Goal: Task Accomplishment & Management: Complete application form

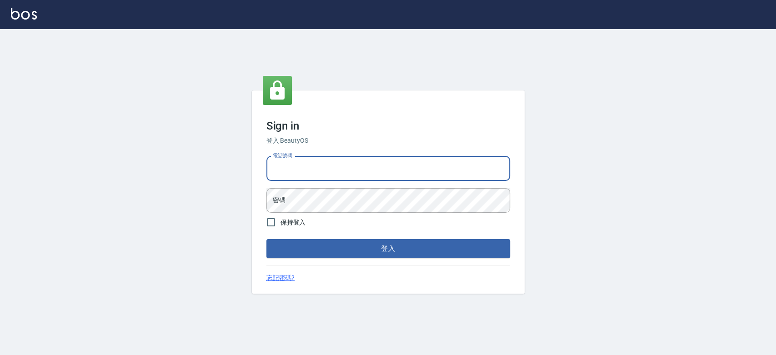
drag, startPoint x: 396, startPoint y: 166, endPoint x: 385, endPoint y: 160, distance: 12.9
click at [396, 166] on input "電話號碼" at bounding box center [389, 168] width 244 height 25
type input "0900000991"
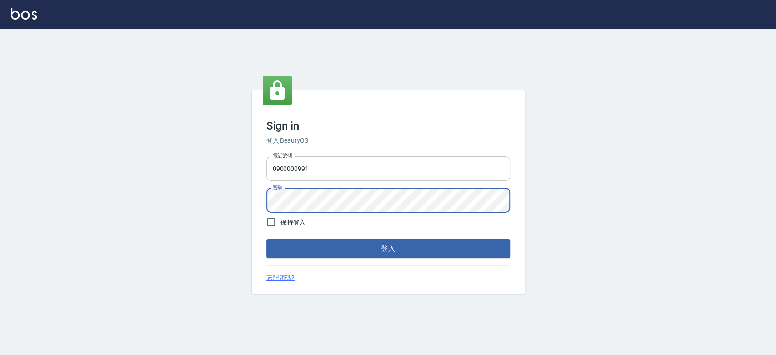
click at [267, 239] on button "登入" at bounding box center [389, 248] width 244 height 19
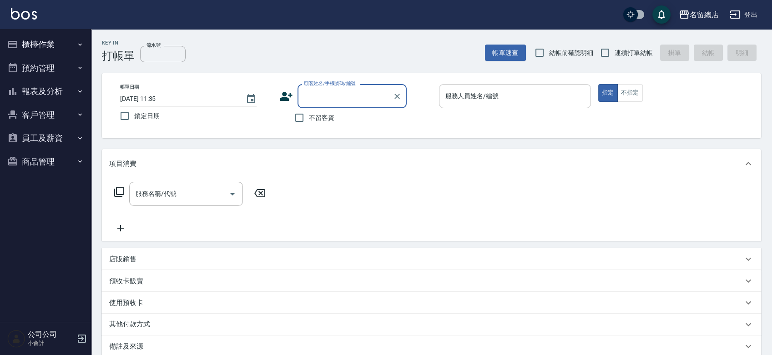
click at [477, 92] on div "服務人員姓名/編號 服務人員姓名/編號" at bounding box center [515, 96] width 152 height 24
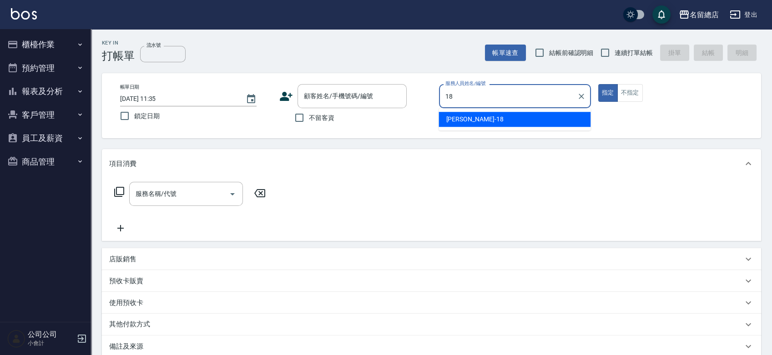
type input "Angela-18"
type button "true"
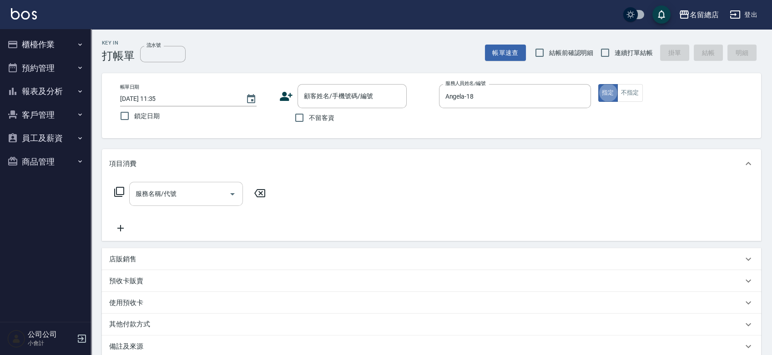
click at [170, 194] on div "服務名稱/代號 服務名稱/代號" at bounding box center [186, 194] width 114 height 24
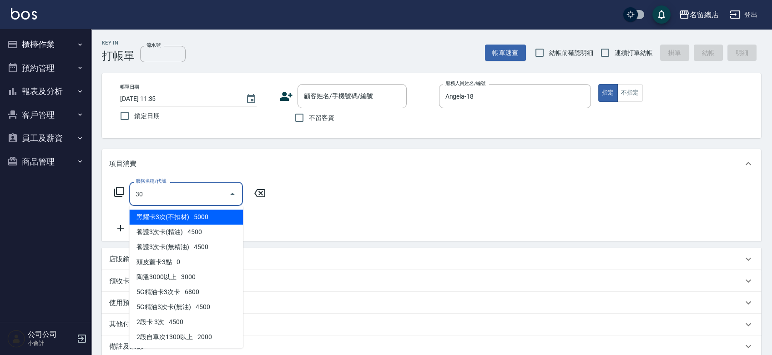
type input "3"
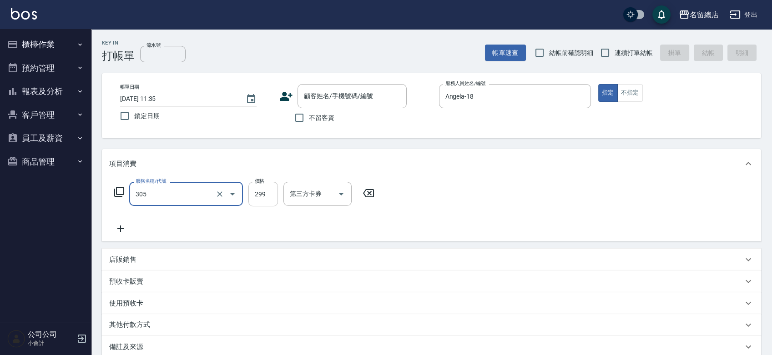
type input "剪髮(305)"
click at [261, 195] on input "299" at bounding box center [263, 194] width 30 height 25
type input "400"
click at [428, 215] on div "服務名稱/代號 剪髮(305) 服務名稱/代號 價格 400 價格 第三方卡券 第三方卡券" at bounding box center [431, 209] width 659 height 63
click at [159, 54] on input "流水號" at bounding box center [162, 54] width 45 height 16
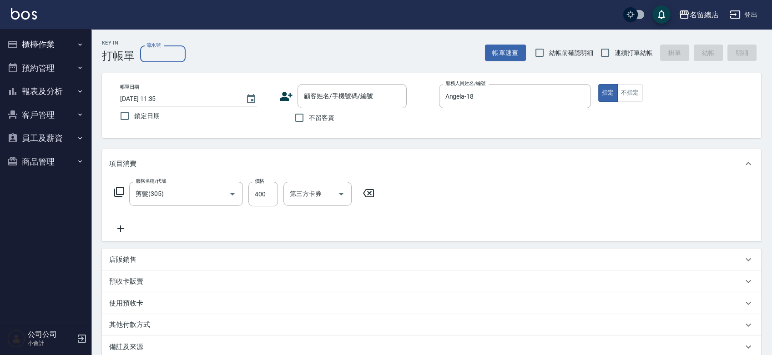
click at [279, 47] on div "Key In 打帳單 流水號 流水號 帳單速查 結帳前確認明細 連續打單結帳 掛單 結帳 明細" at bounding box center [426, 45] width 670 height 33
click at [309, 192] on input "第三方卡券" at bounding box center [310, 194] width 46 height 16
click at [474, 170] on div "項目消費" at bounding box center [431, 163] width 659 height 29
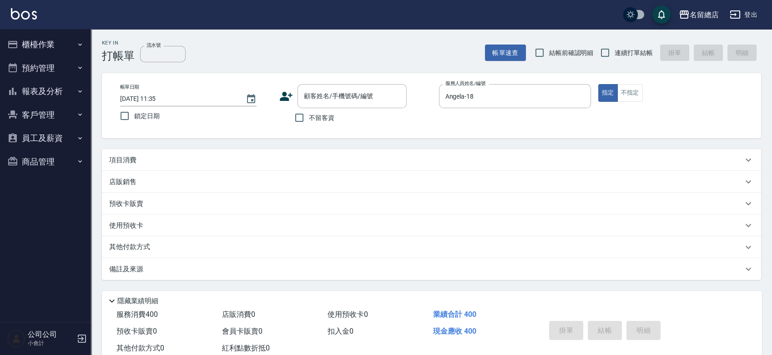
click at [420, 162] on div "項目消費" at bounding box center [426, 161] width 634 height 10
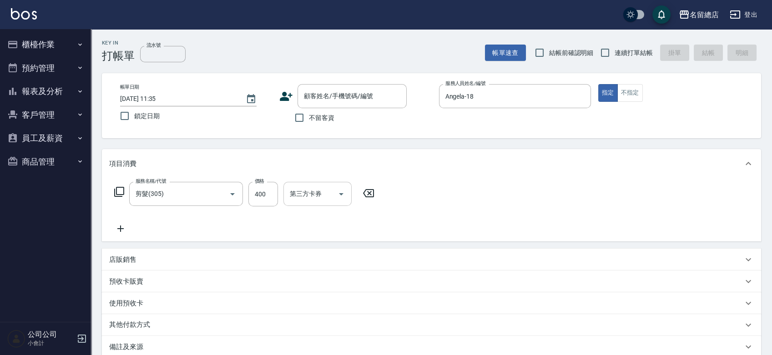
click at [334, 194] on button "Open" at bounding box center [341, 194] width 15 height 15
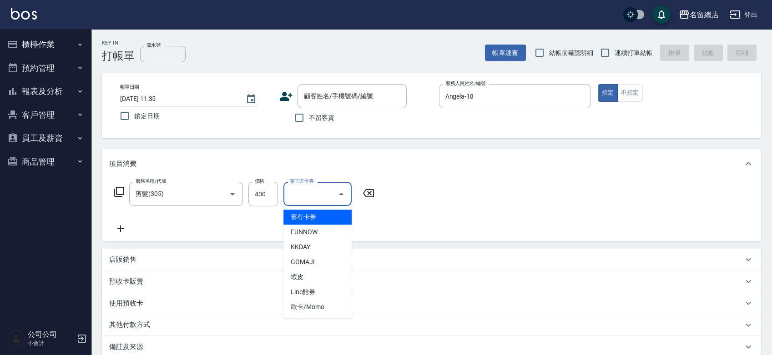
click at [335, 193] on button "Close" at bounding box center [341, 194] width 15 height 15
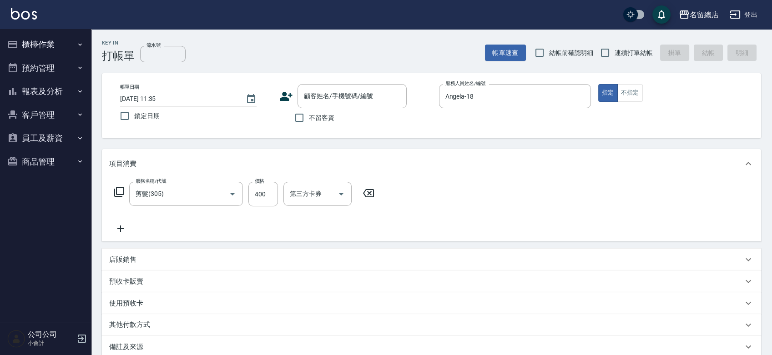
click at [369, 193] on icon at bounding box center [368, 193] width 11 height 8
type input "剪髮(305)"
type input "400"
click at [465, 175] on div "項目消費" at bounding box center [431, 163] width 659 height 29
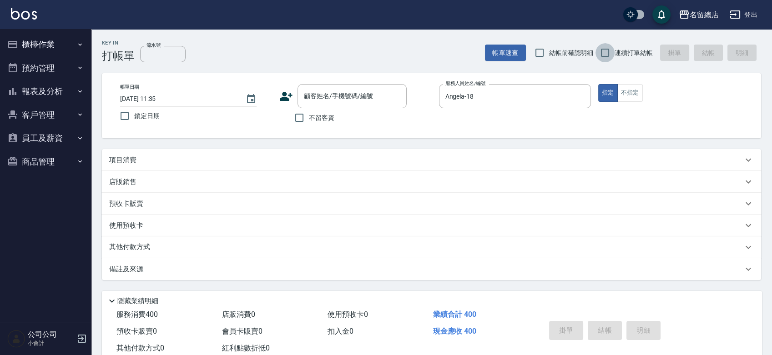
click at [603, 50] on input "連續打單結帳" at bounding box center [604, 52] width 19 height 19
checkbox input "true"
click at [430, 160] on div "項目消費" at bounding box center [426, 161] width 634 height 10
click at [244, 156] on div "項目消費" at bounding box center [426, 161] width 634 height 10
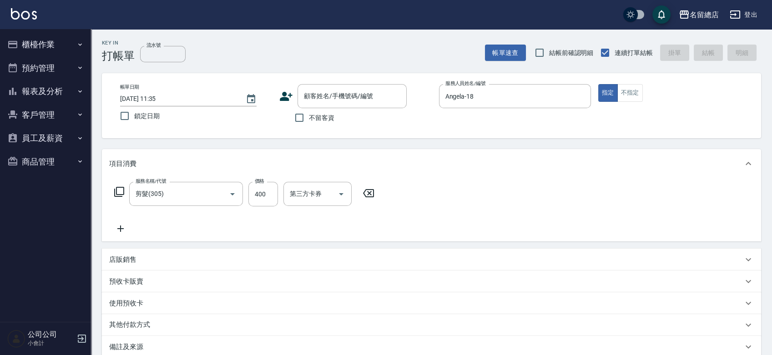
click at [367, 193] on icon at bounding box center [368, 193] width 23 height 11
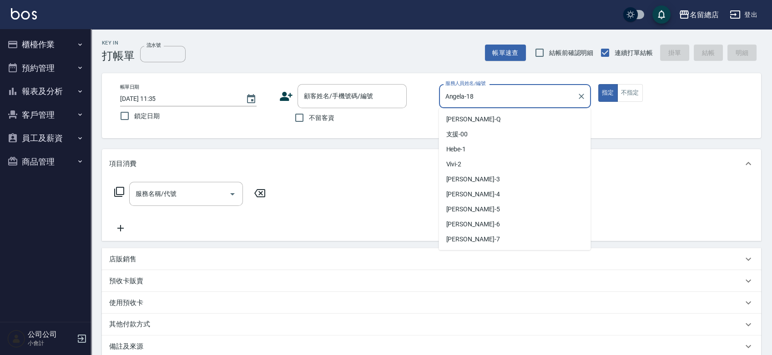
click at [501, 102] on input "Angela-18" at bounding box center [508, 96] width 130 height 16
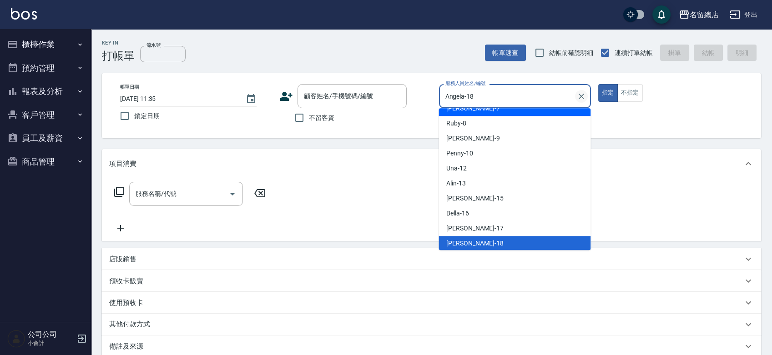
click at [585, 97] on icon "Clear" at bounding box center [581, 96] width 9 height 9
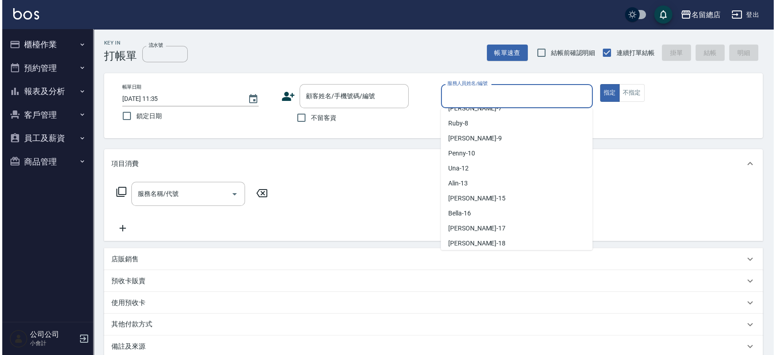
scroll to position [4, 0]
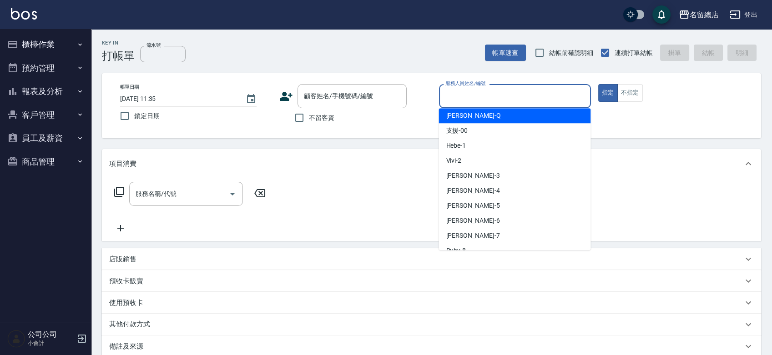
click at [669, 116] on div "帳單日期 2025/08/26 11:35 鎖定日期 顧客姓名/手機號碼/編號 顧客姓名/手機號碼/編號 不留客資 服務人員姓名/編號 服務人員姓名/編號 指…" at bounding box center [431, 105] width 637 height 43
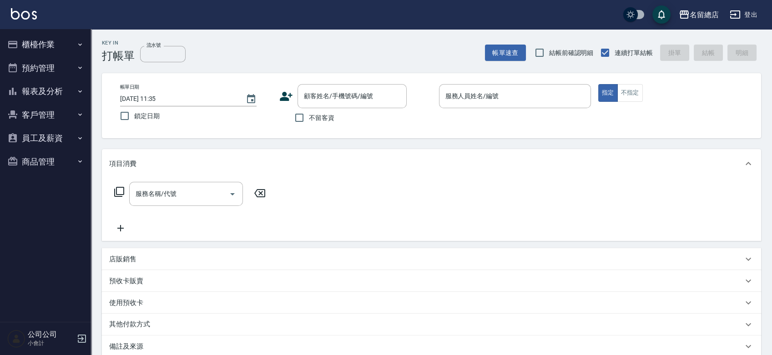
click at [79, 335] on icon "button" at bounding box center [82, 339] width 8 height 8
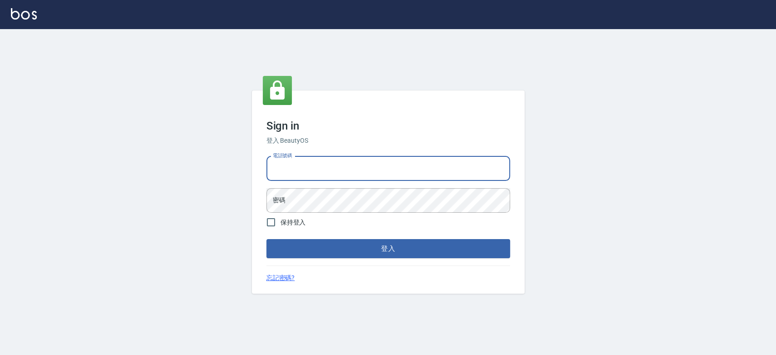
click at [301, 168] on input "電話號碼" at bounding box center [389, 168] width 244 height 25
type input "0989886729"
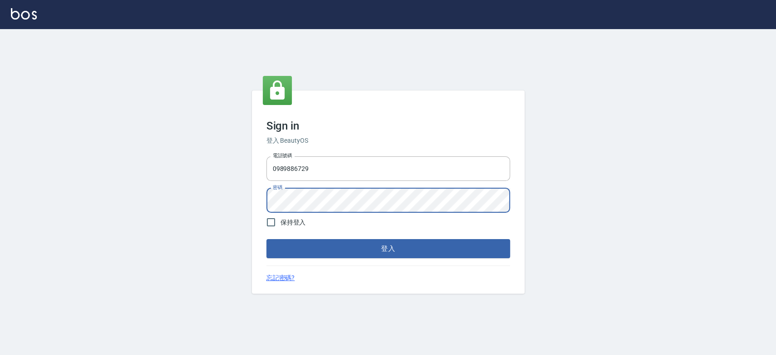
click at [267, 239] on button "登入" at bounding box center [389, 248] width 244 height 19
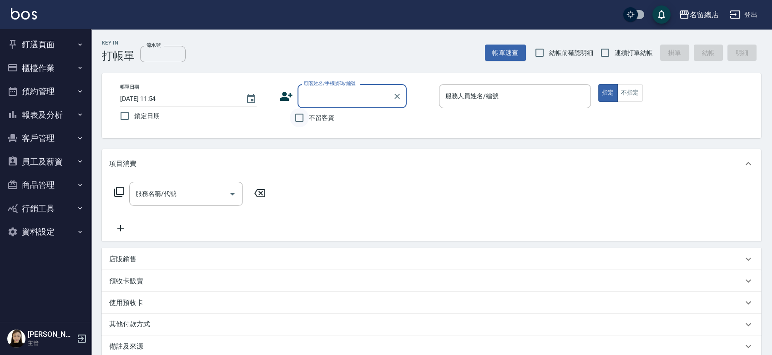
click at [299, 117] on input "不留客資" at bounding box center [299, 117] width 19 height 19
checkbox input "true"
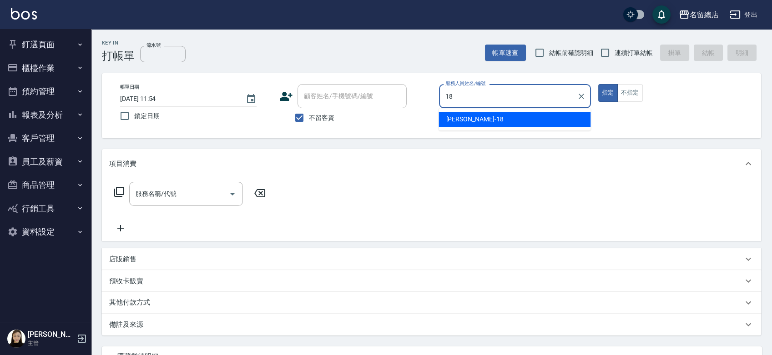
type input "Angela-18"
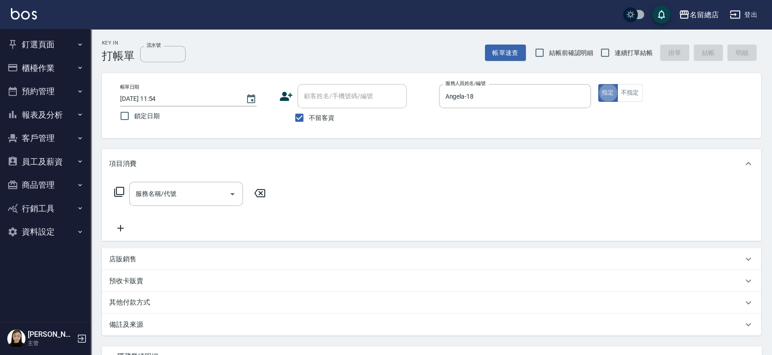
type button "true"
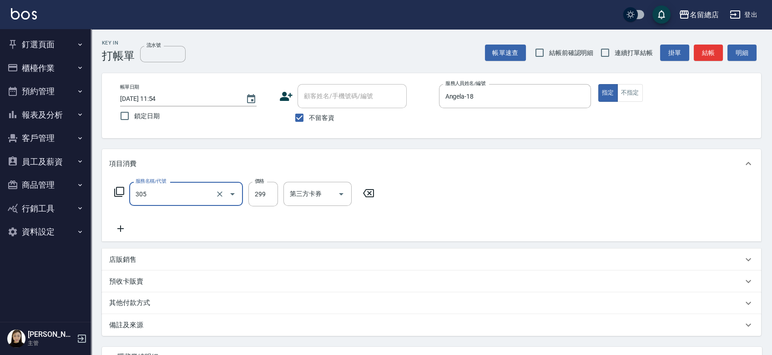
type input "剪髮(305)"
type input "400"
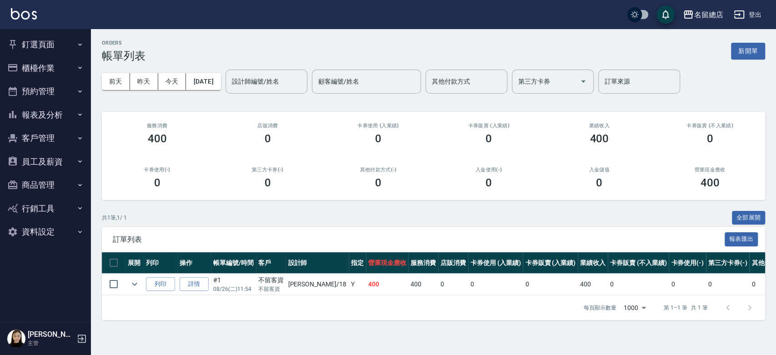
click at [747, 63] on div "前天 昨天 今天 2025/08/26 設計師編號/姓名 設計師編號/姓名 顧客編號/姓名 顧客編號/姓名 其他付款方式 其他付款方式 第三方卡券 第三方卡券…" at bounding box center [434, 81] width 664 height 39
click at [749, 51] on button "新開單" at bounding box center [748, 51] width 34 height 17
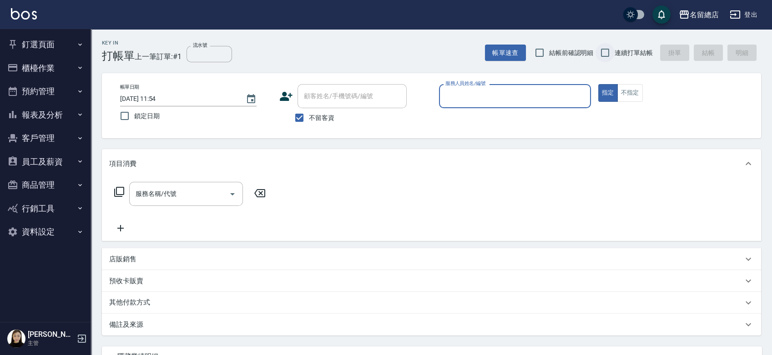
click at [608, 52] on input "連續打單結帳" at bounding box center [604, 52] width 19 height 19
checkbox input "true"
click at [458, 95] on input "服務人員姓名/編號" at bounding box center [515, 96] width 144 height 16
type input "Kelly-5"
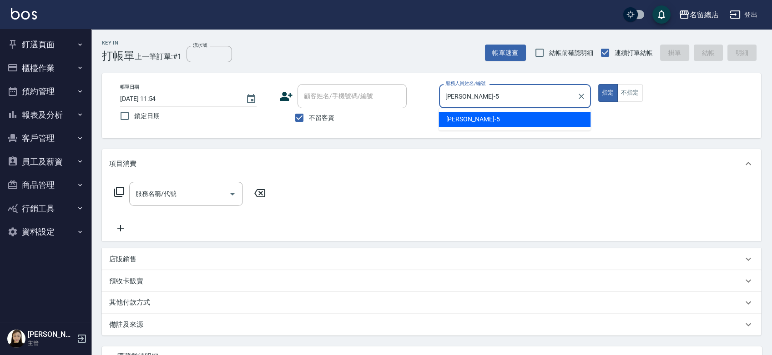
type button "true"
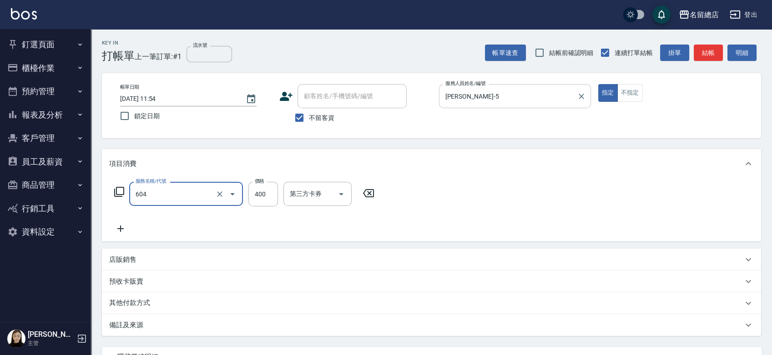
type input "健康洗髮(604)"
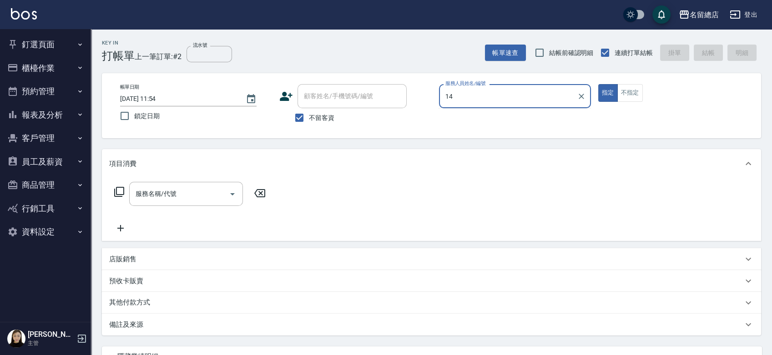
type input "1"
type input "Penny-10"
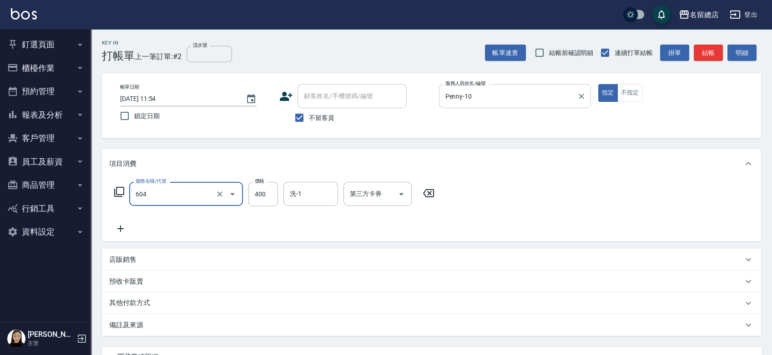
type input "健康洗髮(604)"
type input "600"
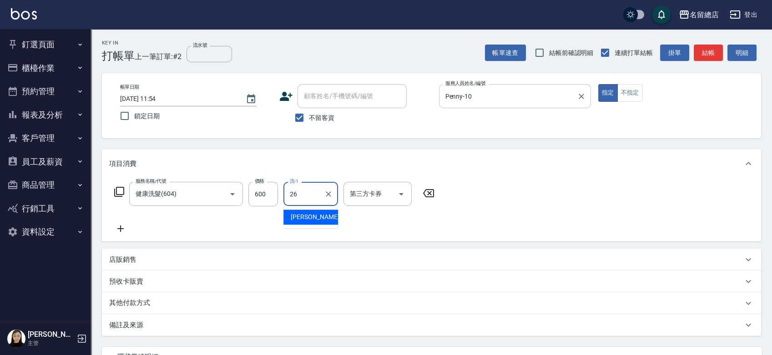
type input "謝雅筑-26"
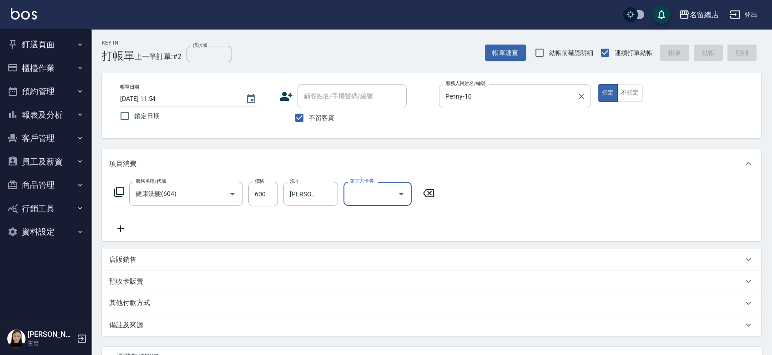
type input "2025/08/26 11:55"
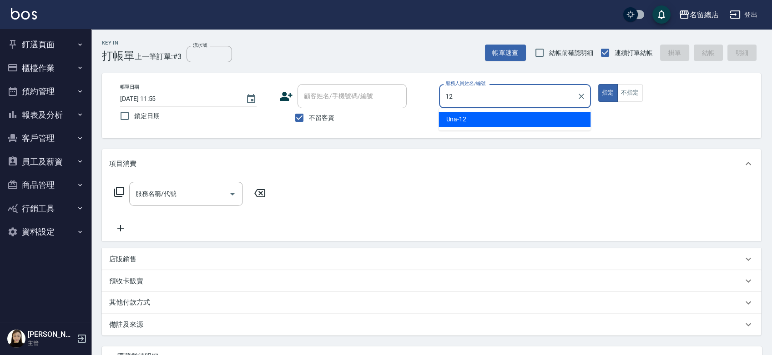
type input "Una-12"
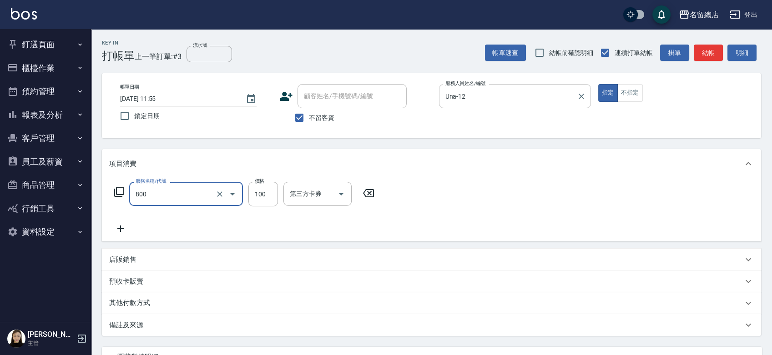
type input "梳髮(800)"
type input "300"
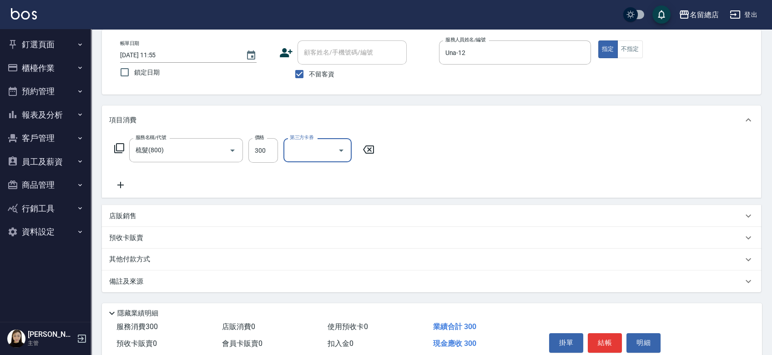
scroll to position [82, 0]
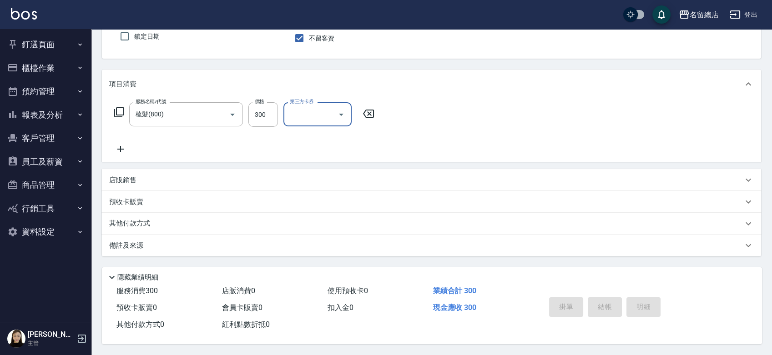
type input "2025/08/26 11:56"
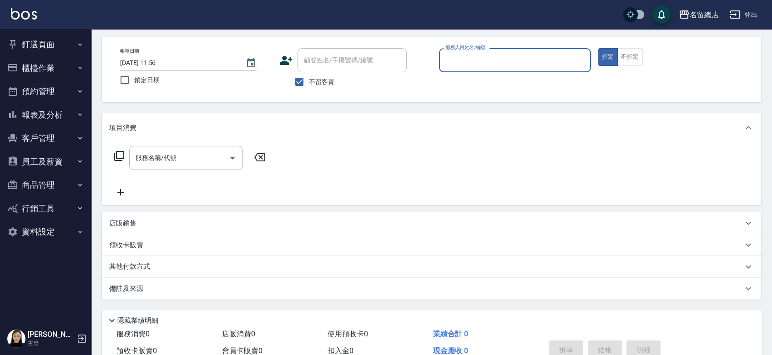
scroll to position [0, 0]
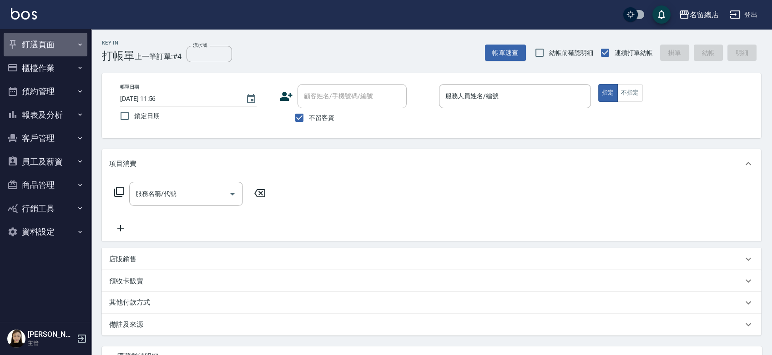
click at [38, 41] on button "釘選頁面" at bounding box center [46, 45] width 84 height 24
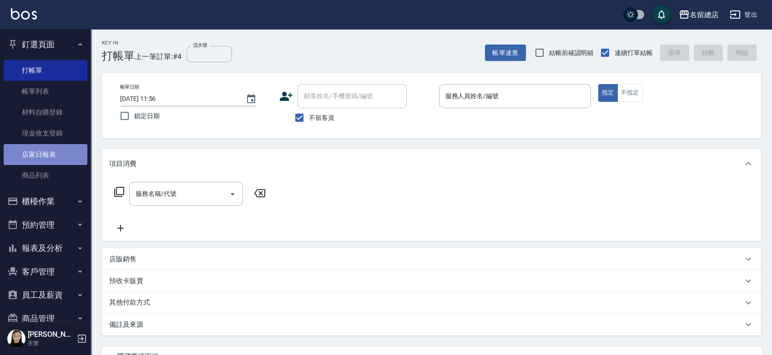
click at [50, 157] on link "店家日報表" at bounding box center [46, 154] width 84 height 21
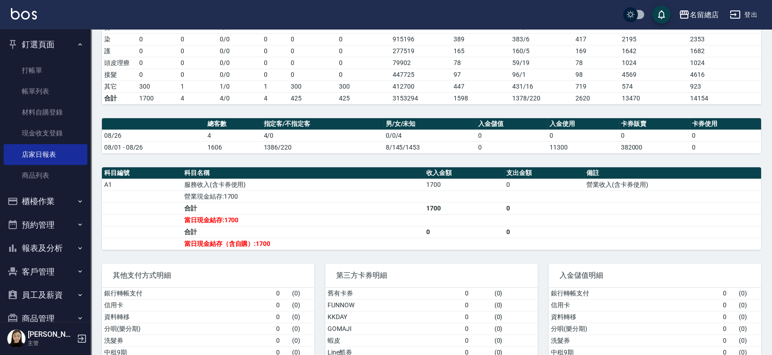
scroll to position [256, 0]
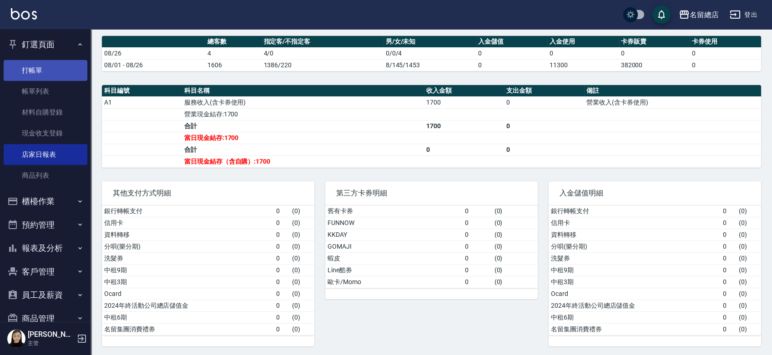
click at [48, 75] on link "打帳單" at bounding box center [46, 70] width 84 height 21
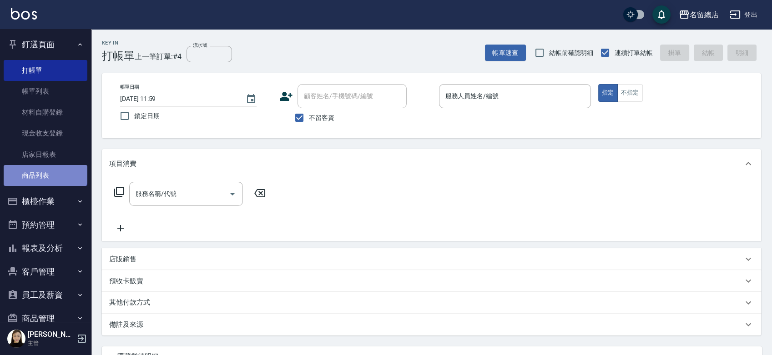
click at [45, 170] on link "商品列表" at bounding box center [46, 175] width 84 height 21
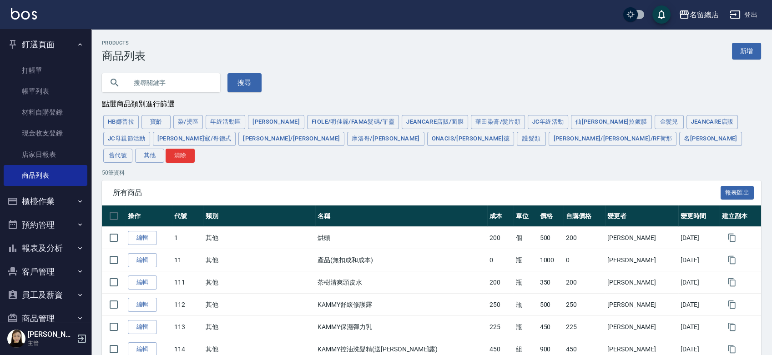
click at [147, 77] on input "text" at bounding box center [170, 82] width 86 height 25
type input "1"
type input "博"
type input "度"
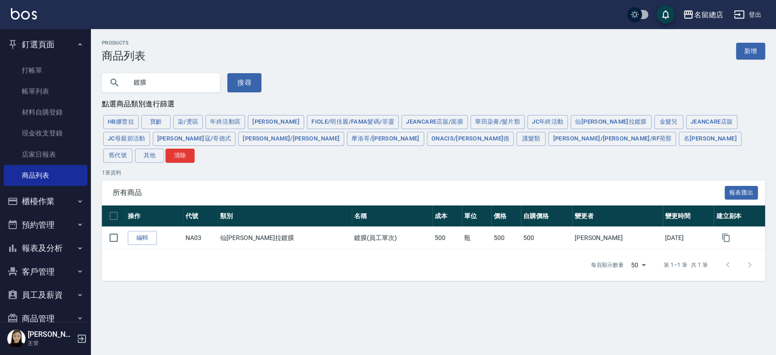
click at [153, 85] on input "鍍膜" at bounding box center [170, 82] width 86 height 25
type input "鍍"
type input "ㄘ"
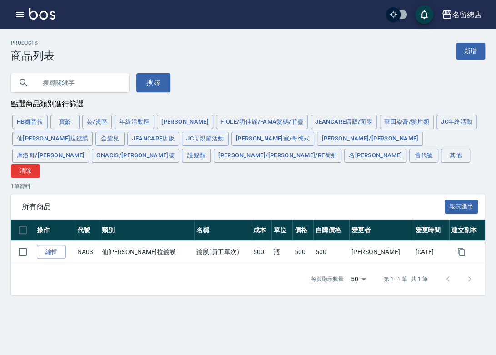
click at [65, 84] on input "text" at bounding box center [79, 82] width 86 height 25
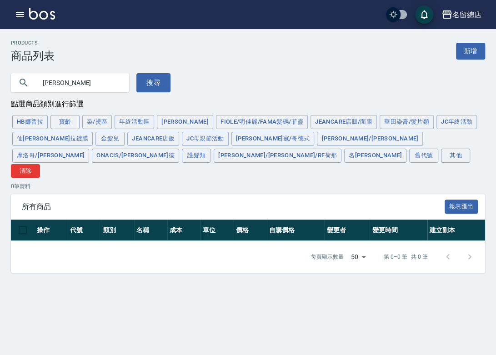
type input "王白"
click at [149, 83] on button "搜尋" at bounding box center [153, 82] width 34 height 19
click at [273, 81] on div "王白 搜尋" at bounding box center [242, 77] width 485 height 30
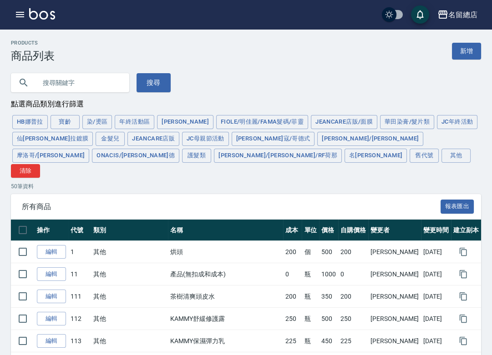
click at [73, 79] on input "text" at bounding box center [79, 82] width 86 height 25
click at [211, 149] on button "護髮類" at bounding box center [196, 156] width 29 height 14
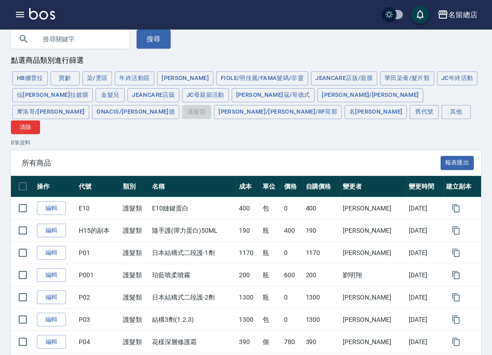
scroll to position [42, 0]
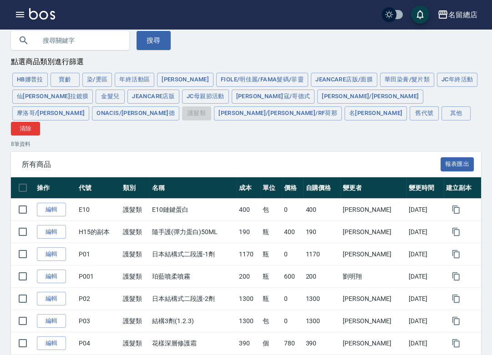
click at [76, 40] on input "text" at bounding box center [79, 40] width 86 height 25
click at [73, 40] on input "text" at bounding box center [79, 40] width 86 height 25
type input "ㄉ"
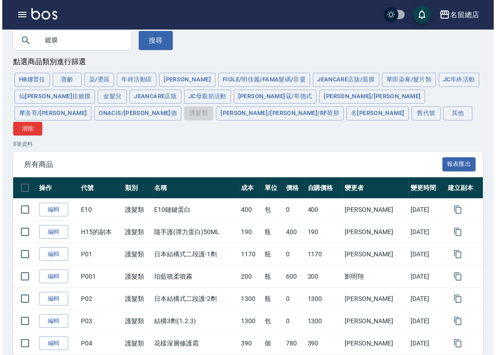
scroll to position [0, 0]
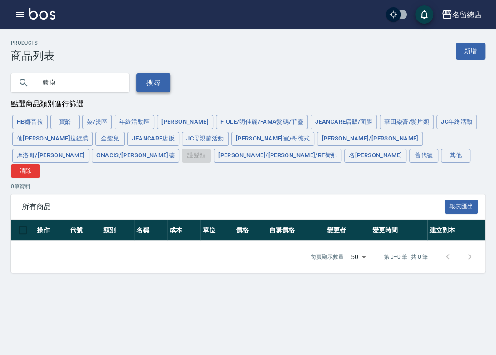
click at [142, 81] on button "搜尋" at bounding box center [153, 82] width 34 height 19
click at [48, 83] on input "鍍膜" at bounding box center [79, 82] width 86 height 25
type input "鍍"
type input "珀ㄌ"
type input "啽"
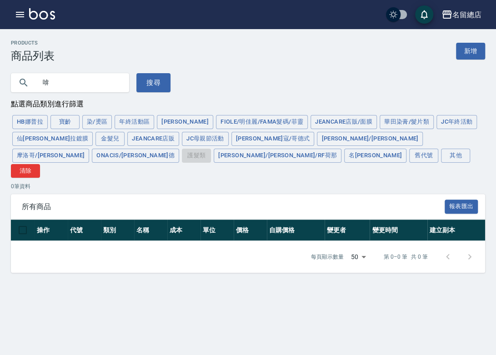
click at [55, 78] on input "啽" at bounding box center [79, 82] width 86 height 25
type input "珀藍"
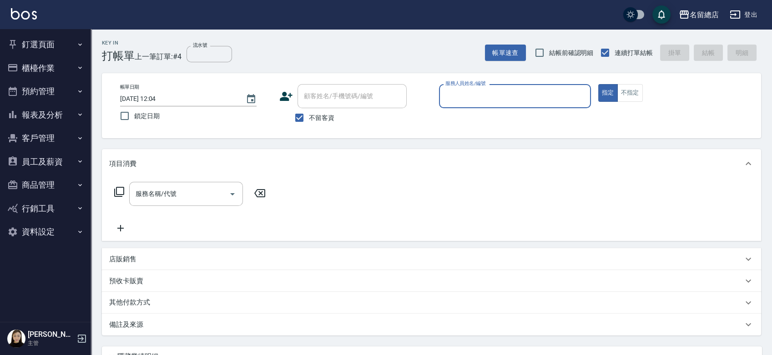
click at [484, 94] on input "服務人員姓名/編號" at bounding box center [515, 96] width 144 height 16
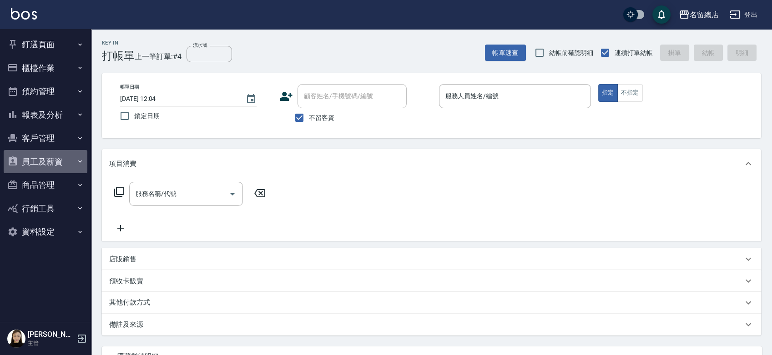
click at [40, 163] on button "員工及薪資" at bounding box center [46, 162] width 84 height 24
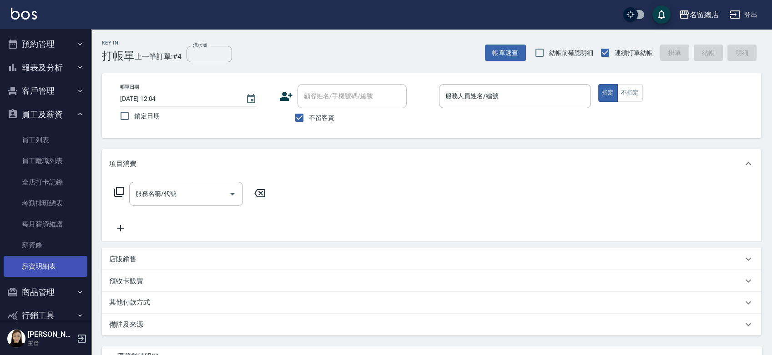
scroll to position [87, 0]
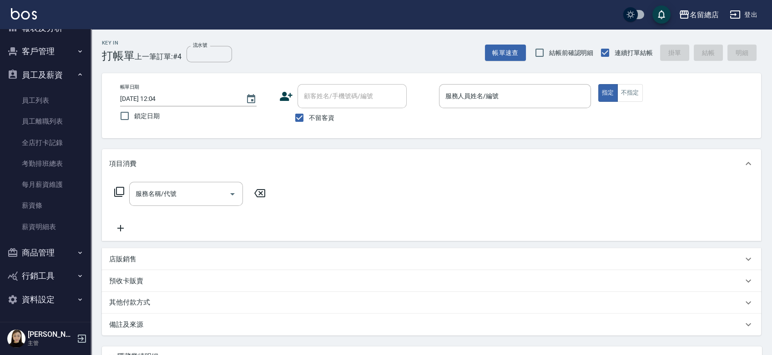
click at [41, 247] on button "商品管理" at bounding box center [46, 253] width 84 height 24
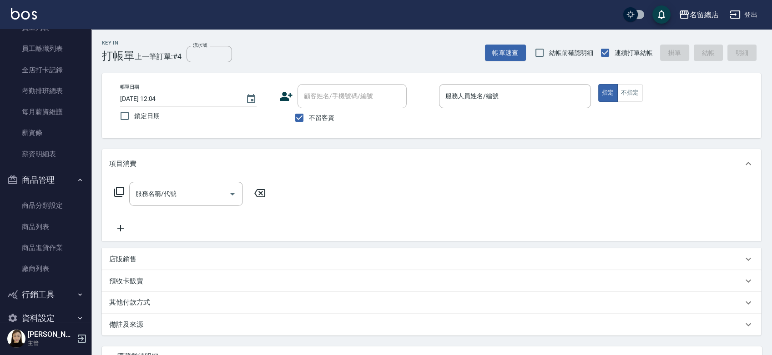
scroll to position [178, 0]
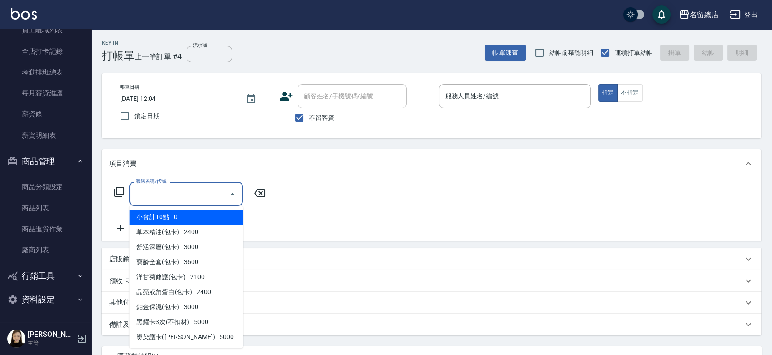
click at [174, 197] on input "服務名稱/代號" at bounding box center [179, 194] width 92 height 16
type input "ㄆ"
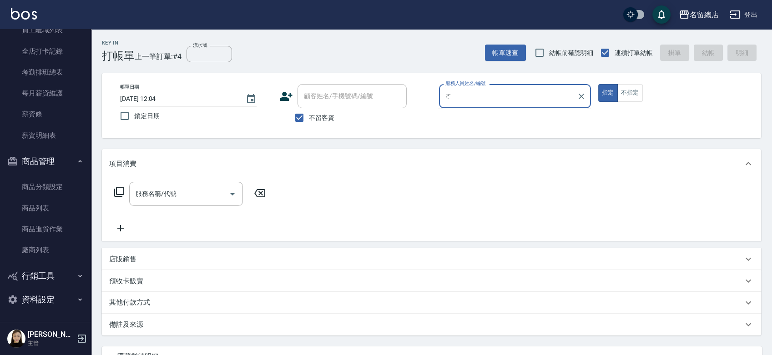
type input "ㄛˋ"
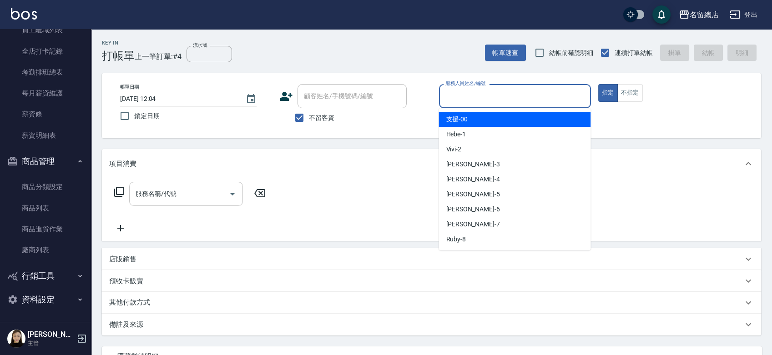
click at [168, 203] on div "服務名稱/代號" at bounding box center [186, 194] width 114 height 24
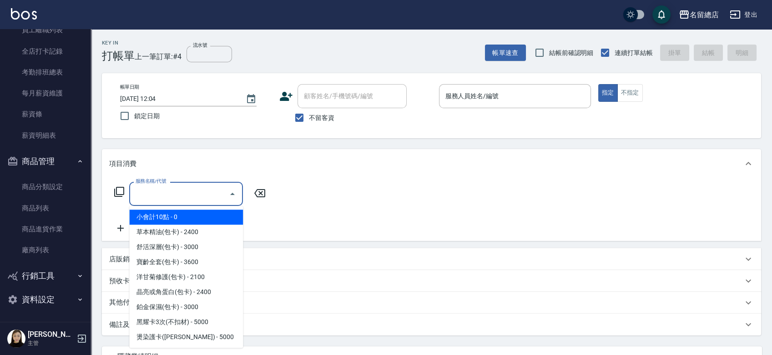
type input "ㄉ"
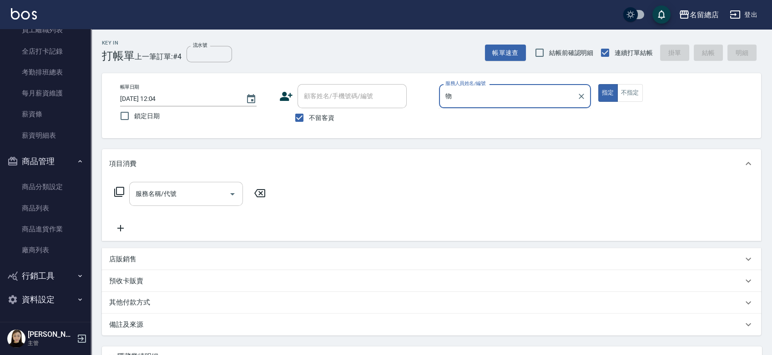
type input "物"
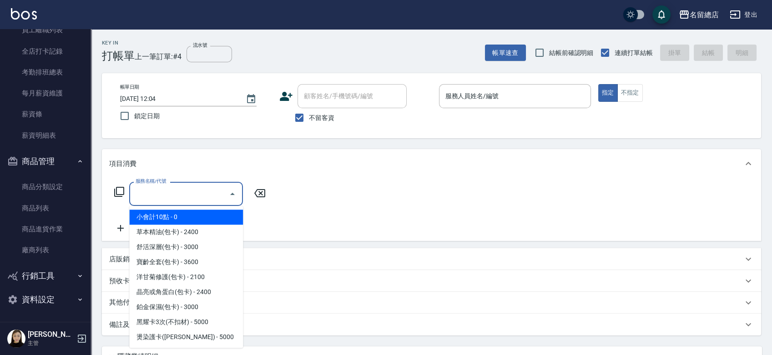
click at [148, 201] on input "服務名稱/代號" at bounding box center [179, 194] width 92 height 16
type input "ㄉ"
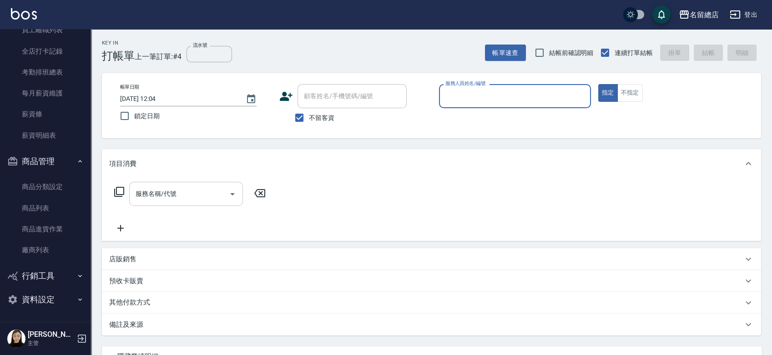
click at [150, 190] on input "服務名稱/代號" at bounding box center [179, 194] width 92 height 16
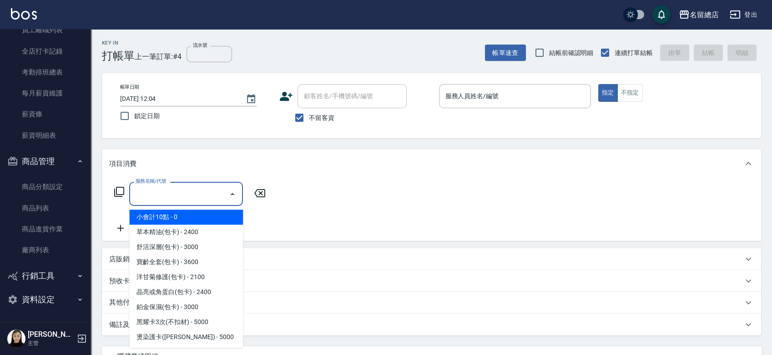
type input "ㄉ"
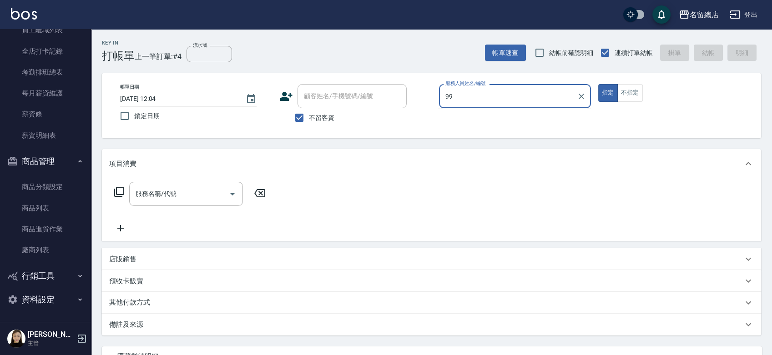
type input "99"
click at [598, 84] on button "指定" at bounding box center [608, 93] width 20 height 18
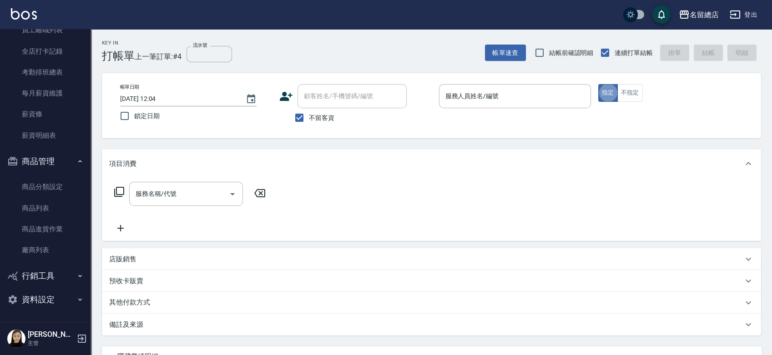
type button "true"
click at [487, 88] on div "服務人員姓名/編號 服務人員姓名/編號" at bounding box center [515, 96] width 152 height 24
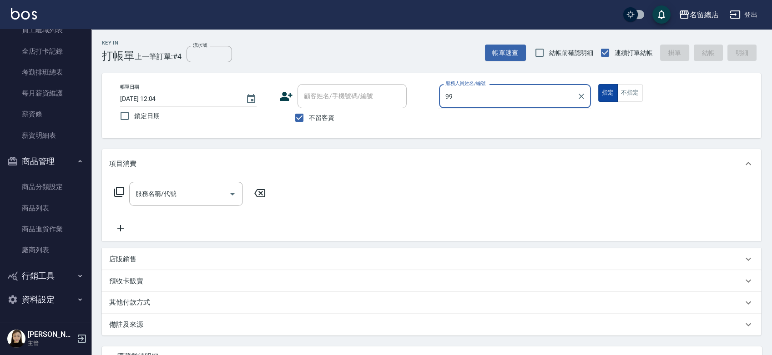
type input "99"
click at [604, 96] on button "指定" at bounding box center [608, 93] width 20 height 18
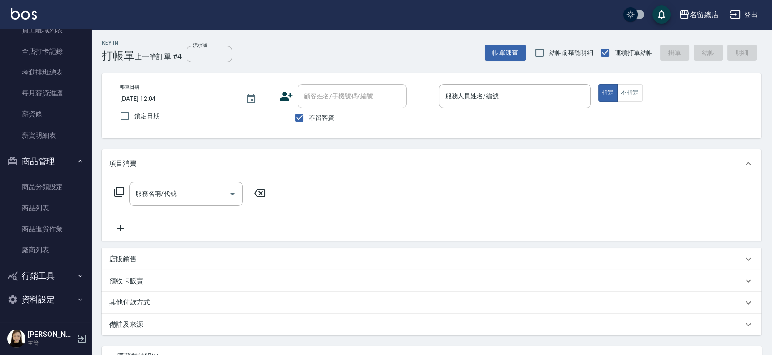
click at [490, 95] on input "服務人員姓名/編號" at bounding box center [515, 96] width 144 height 16
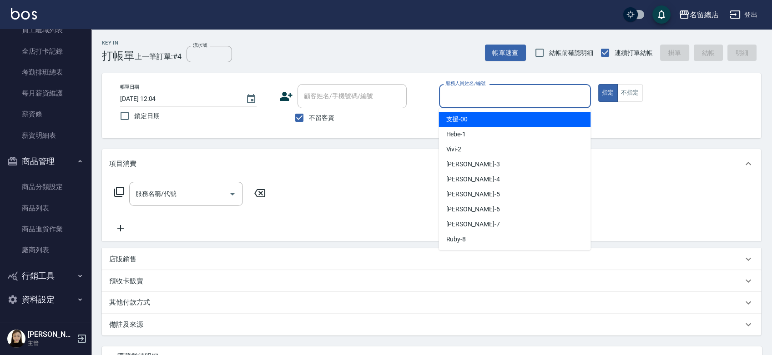
drag, startPoint x: 478, startPoint y: 123, endPoint x: 469, endPoint y: 121, distance: 9.4
click at [478, 122] on div "支援 -00" at bounding box center [514, 119] width 152 height 15
type input "支援-00"
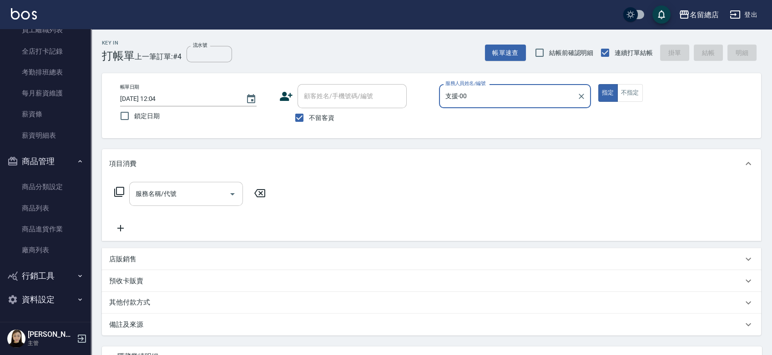
click at [166, 185] on div "服務名稱/代號" at bounding box center [186, 194] width 114 height 24
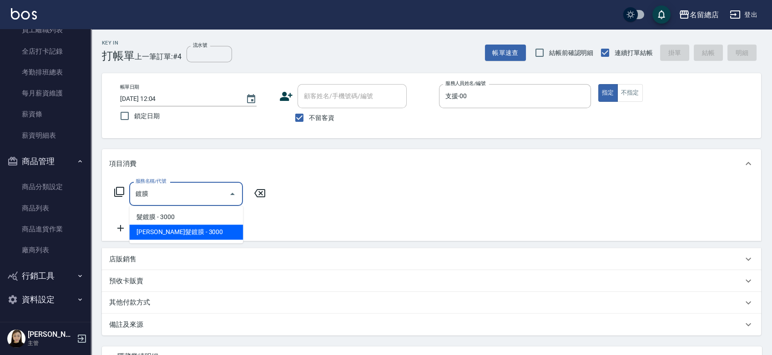
click at [186, 232] on span "王白藍髮鍍膜 - 3000" at bounding box center [186, 232] width 114 height 15
type input "王白藍髮鍍膜(411)"
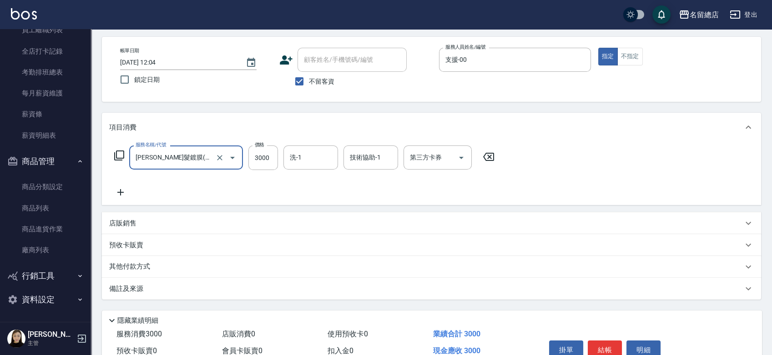
scroll to position [0, 0]
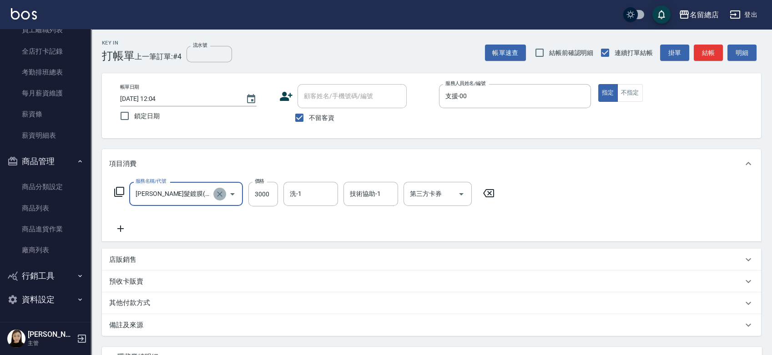
click at [221, 196] on icon "Clear" at bounding box center [219, 193] width 5 height 5
type input "王白藍髮鍍膜(411)"
drag, startPoint x: 221, startPoint y: 196, endPoint x: 55, endPoint y: 154, distance: 171.1
click at [55, 154] on button "商品管理" at bounding box center [46, 162] width 84 height 24
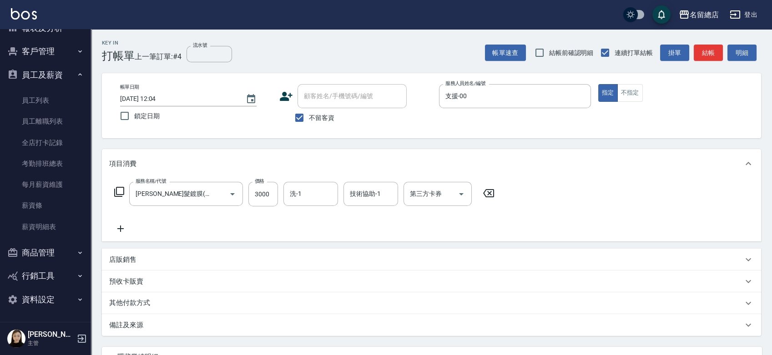
click at [46, 251] on button "商品管理" at bounding box center [46, 253] width 84 height 24
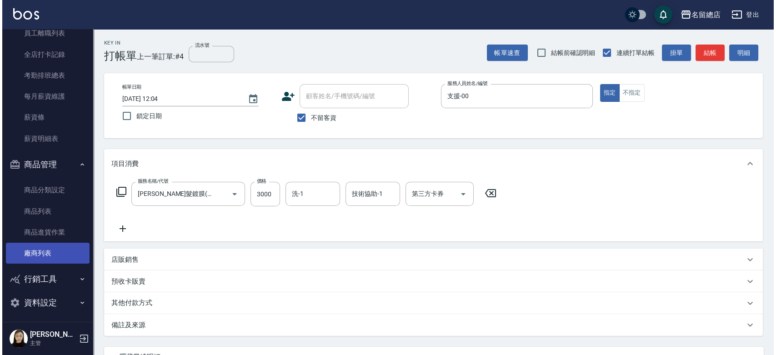
scroll to position [178, 0]
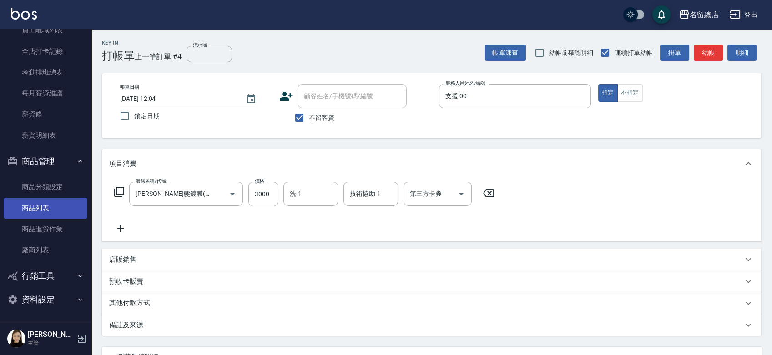
click at [49, 210] on link "商品列表" at bounding box center [46, 208] width 84 height 21
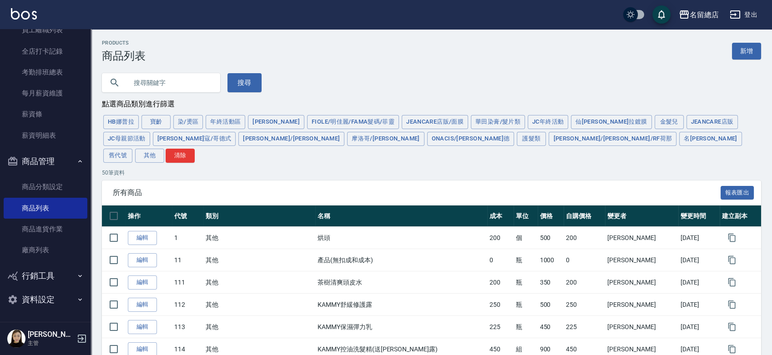
drag, startPoint x: 177, startPoint y: 71, endPoint x: 174, endPoint y: 75, distance: 5.5
click at [174, 75] on input "text" at bounding box center [170, 82] width 86 height 25
type input "411"
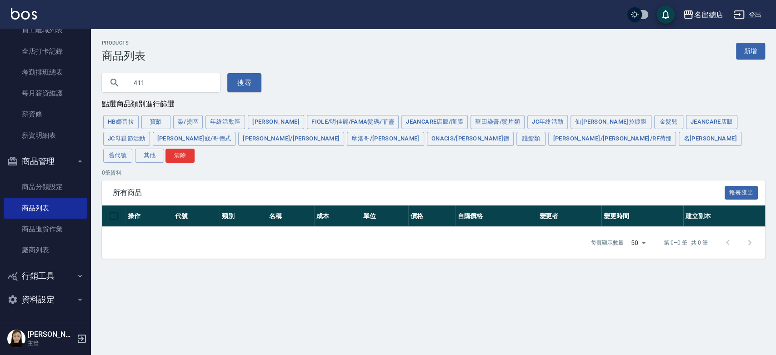
click at [48, 296] on button "資料設定" at bounding box center [46, 300] width 84 height 24
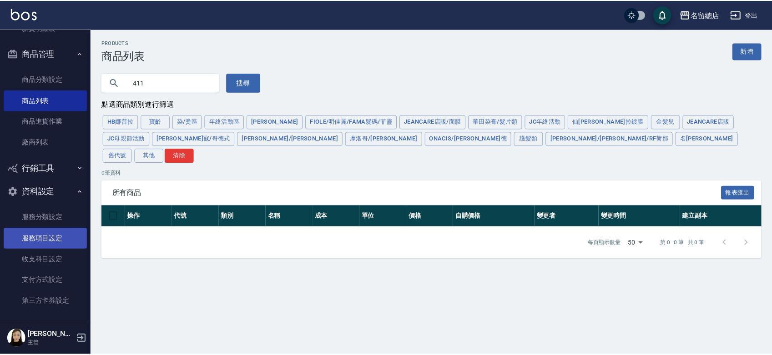
scroll to position [291, 0]
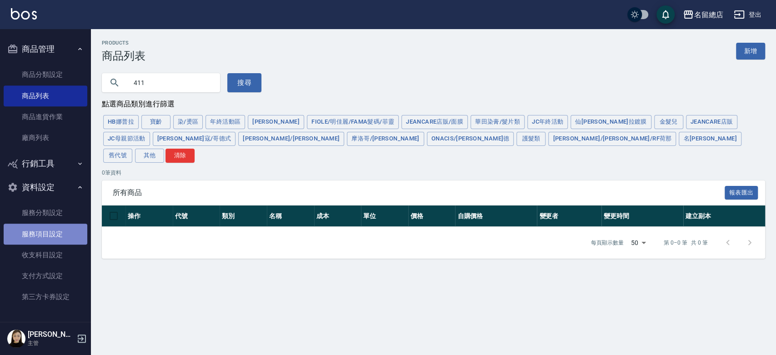
click at [65, 232] on link "服務項目設定" at bounding box center [46, 234] width 84 height 21
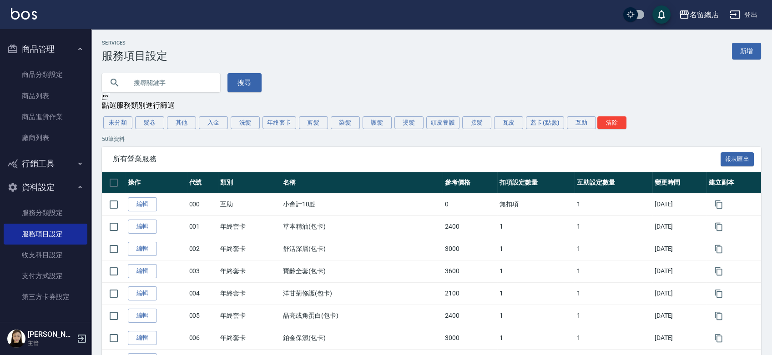
click at [151, 79] on input "text" at bounding box center [170, 82] width 86 height 25
type input "411"
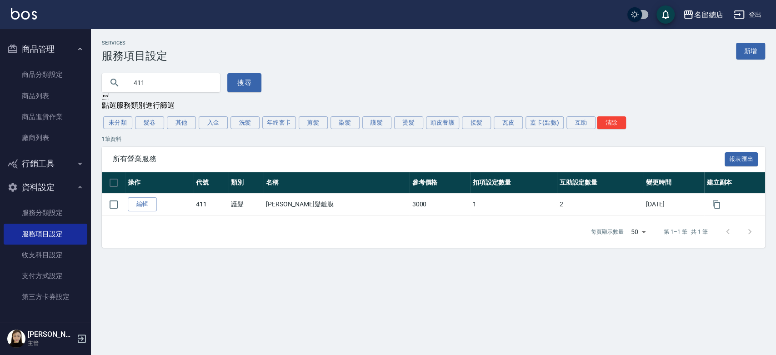
click at [152, 204] on link "編輯" at bounding box center [142, 204] width 29 height 14
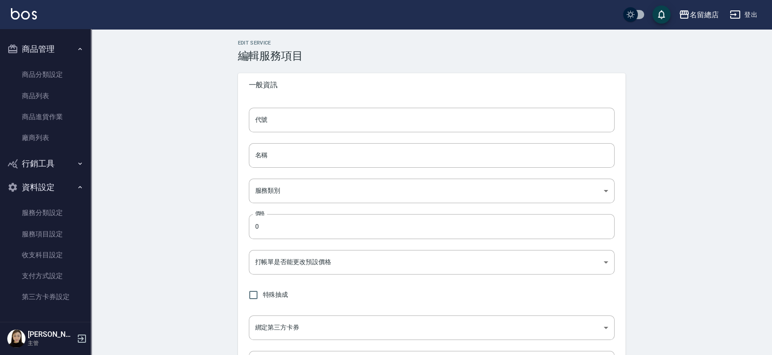
type input "411"
type input "王白藍髮鍍膜"
type input "8fae2d8c-0a22-424a-8b75-df06e5f3898f"
type input "3000"
type input "FALSE"
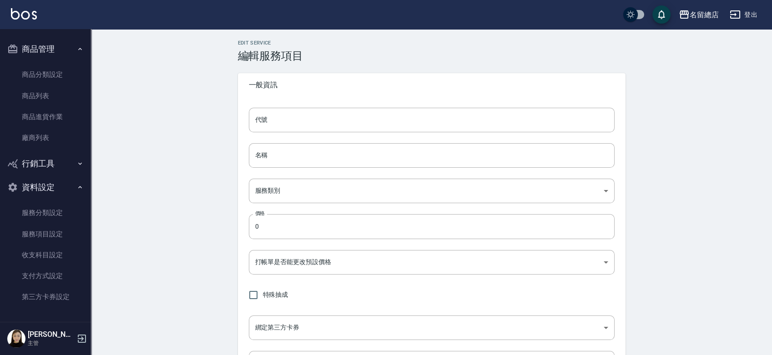
type input "none"
type input "UNSET"
type input "onSalary"
type input "洗"
type input "1"
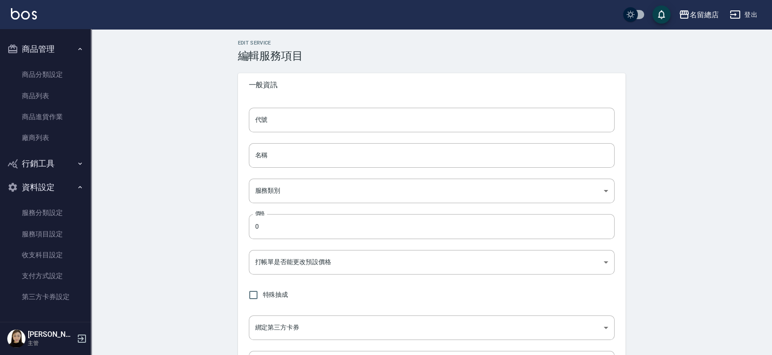
type input "點數"
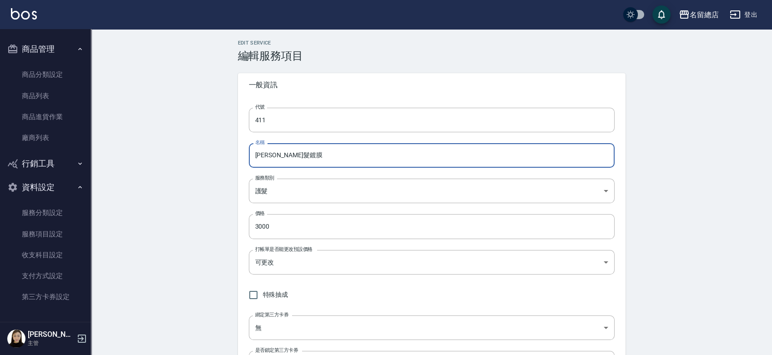
click at [264, 157] on input "王白藍髮鍍膜" at bounding box center [432, 155] width 366 height 25
click at [303, 156] on input "珀藍髮鍍膜" at bounding box center [432, 155] width 366 height 25
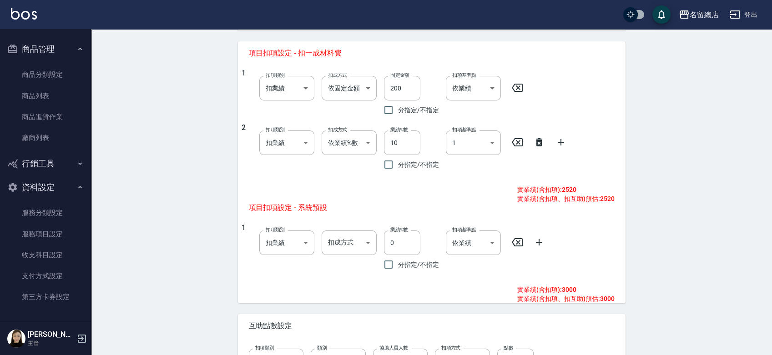
scroll to position [544, 0]
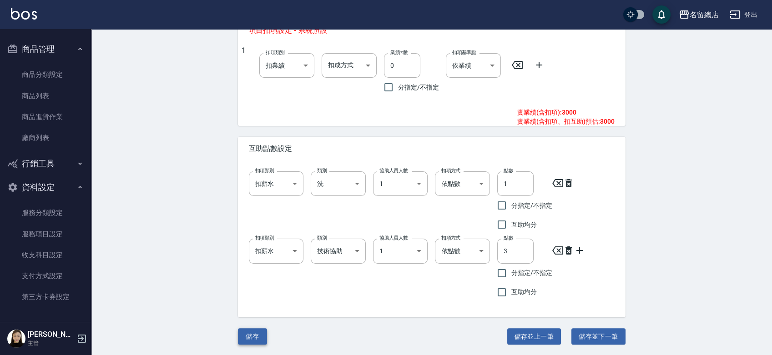
type input "珀藍髮鍍膜"
click at [253, 332] on button "儲存" at bounding box center [252, 336] width 29 height 17
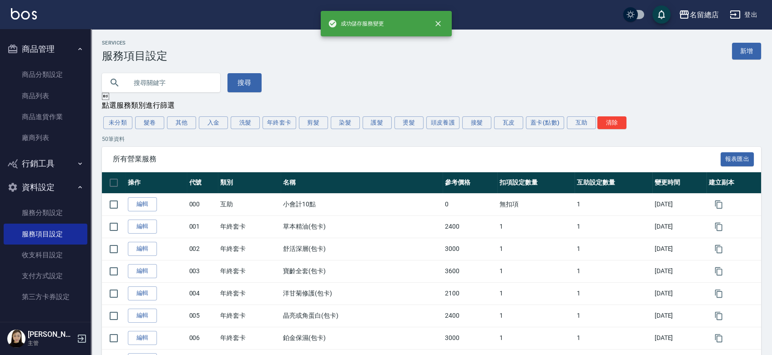
click at [168, 79] on input "text" at bounding box center [170, 82] width 86 height 25
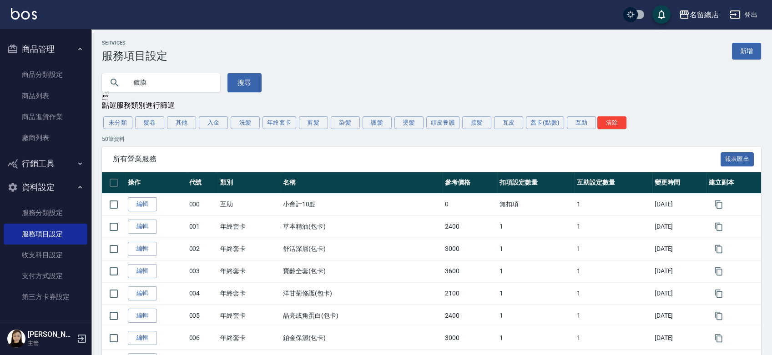
type input "鍍膜"
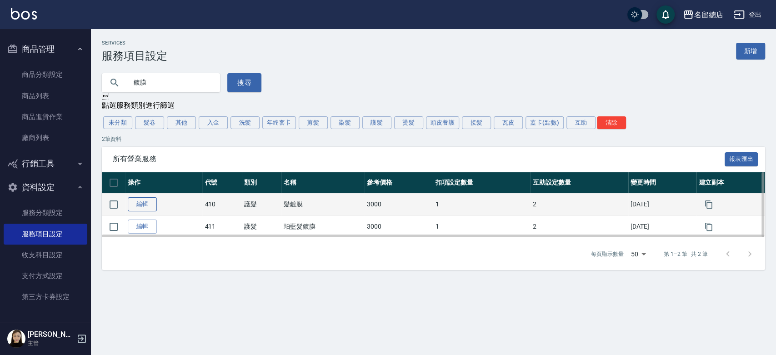
click at [142, 204] on link "編輯" at bounding box center [142, 204] width 29 height 14
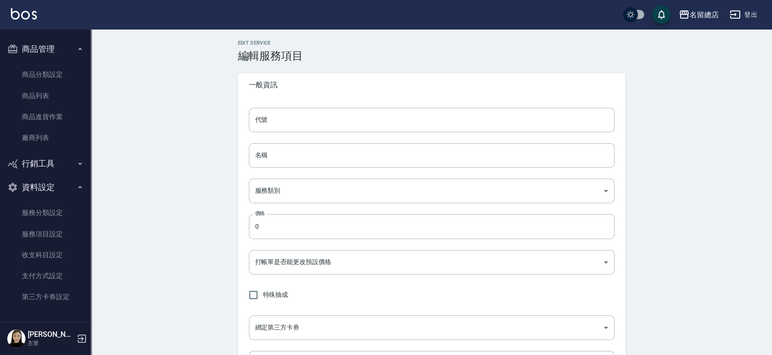
type input "410"
type input "髮鍍膜"
type input "8fae2d8c-0a22-424a-8b75-df06e5f3898f"
type input "3000"
type input "FALSE"
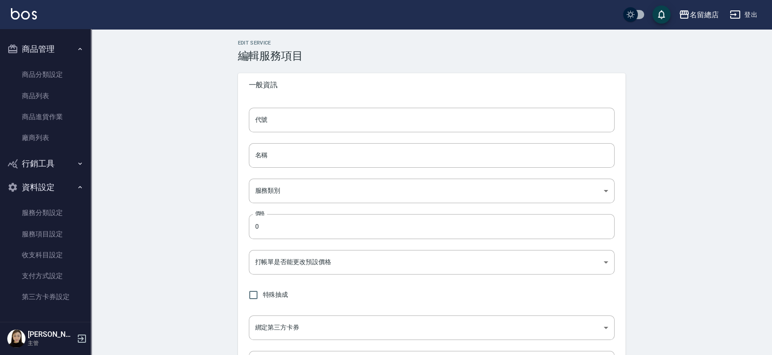
type input "none"
type input "UNSET"
type input "onSalary"
type input "洗"
type input "1"
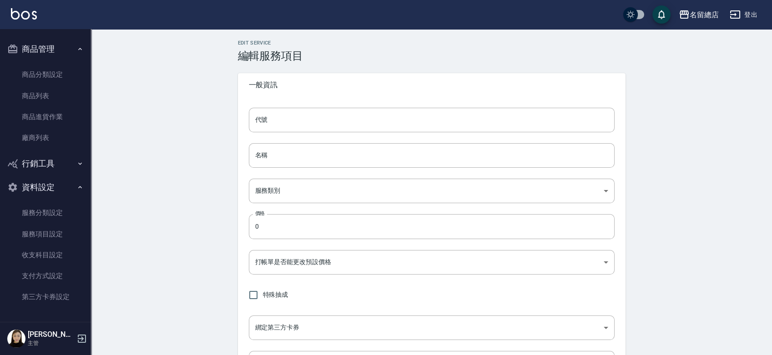
type input "點數"
click at [253, 154] on input "髮鍍膜" at bounding box center [432, 155] width 366 height 25
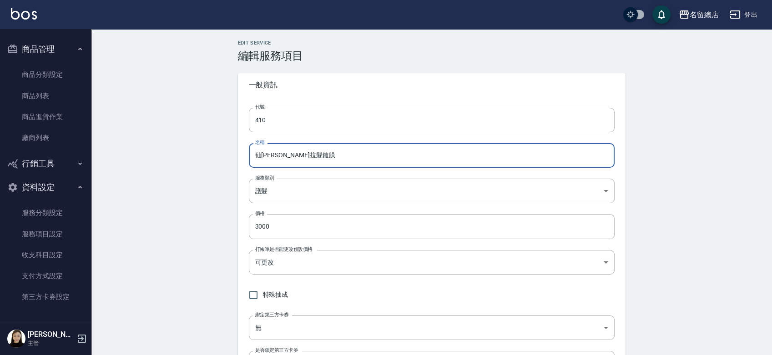
type input "仙杜瑞拉 髮鍍膜"
click at [324, 152] on input "仙杜瑞拉 髮鍍膜" at bounding box center [432, 155] width 366 height 25
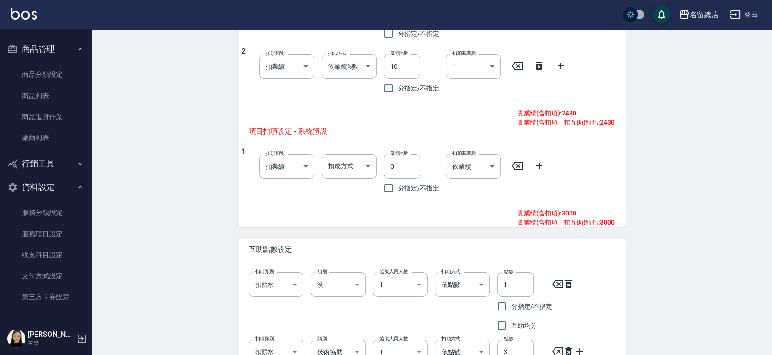
scroll to position [90, 0]
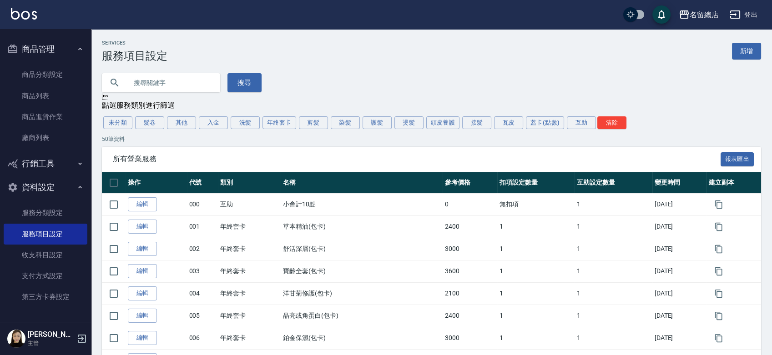
click at [186, 82] on input "text" at bounding box center [170, 82] width 86 height 25
type input "鍍膜"
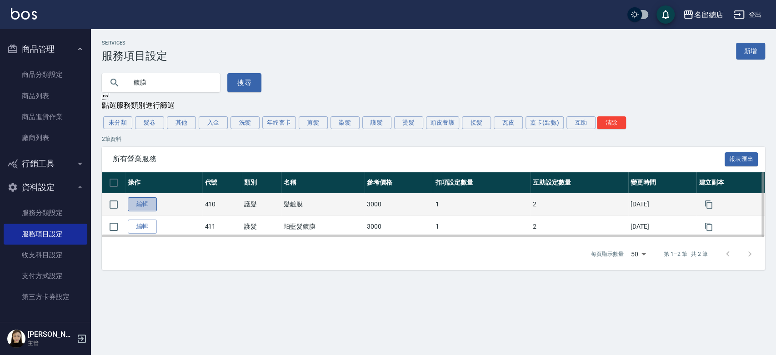
click at [138, 204] on link "編輯" at bounding box center [142, 204] width 29 height 14
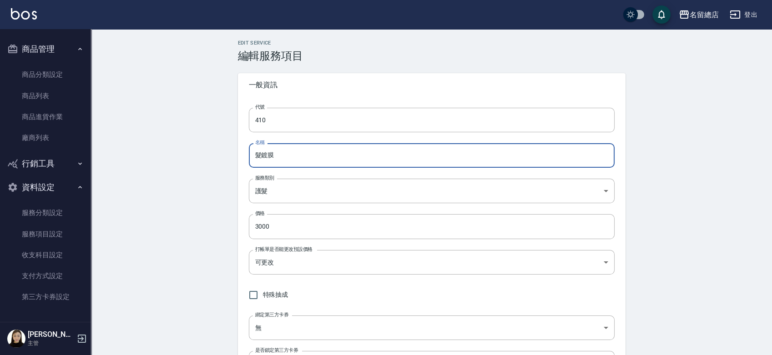
click at [256, 150] on input "髮鍍膜" at bounding box center [432, 155] width 366 height 25
type input "先髮鍍膜"
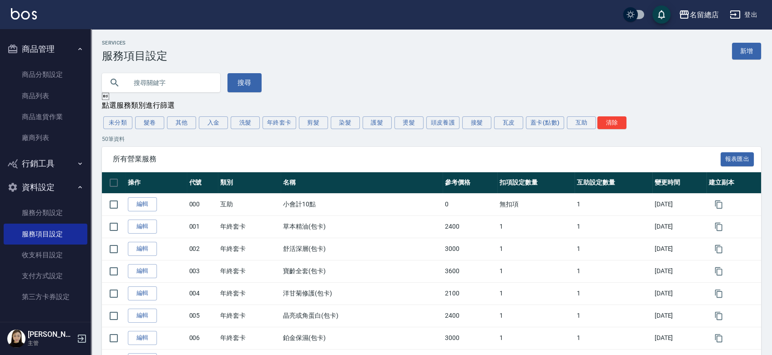
click at [176, 77] on input "text" at bounding box center [170, 82] width 86 height 25
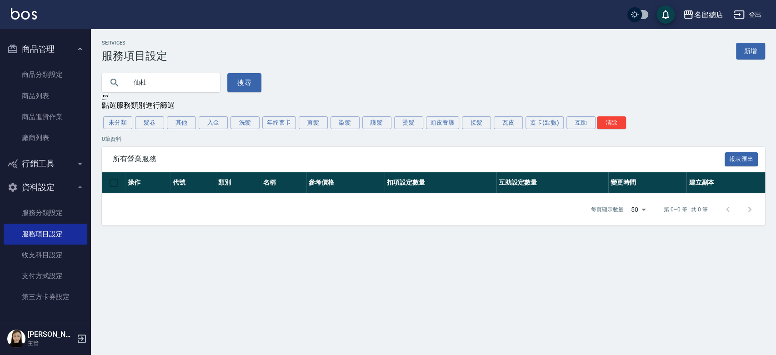
type input "仙"
type input "鍍膜"
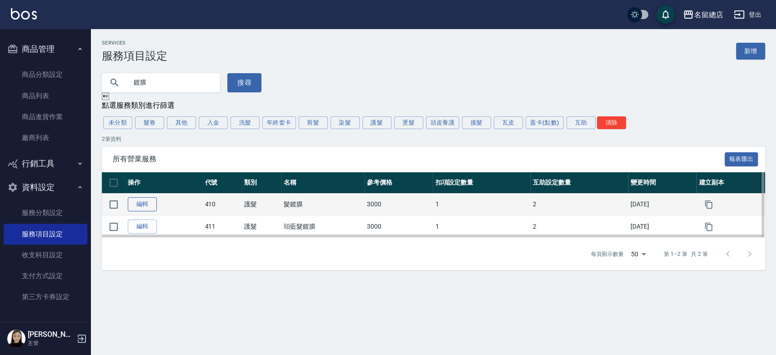
click at [151, 204] on link "編輯" at bounding box center [142, 204] width 29 height 14
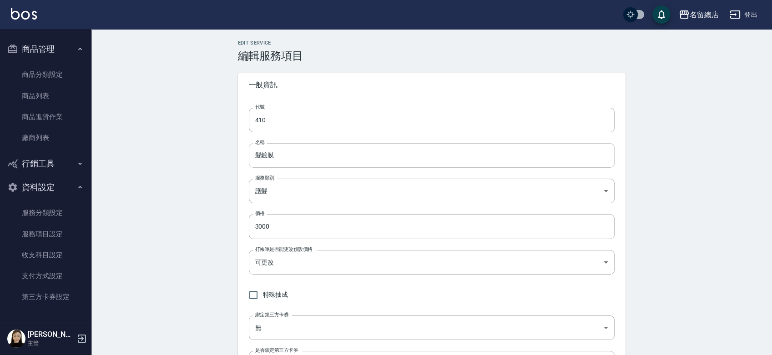
click at [255, 156] on input "髮鍍膜" at bounding box center [432, 155] width 366 height 25
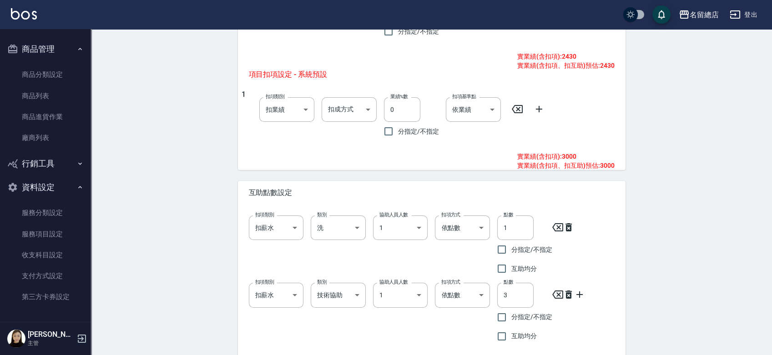
scroll to position [544, 0]
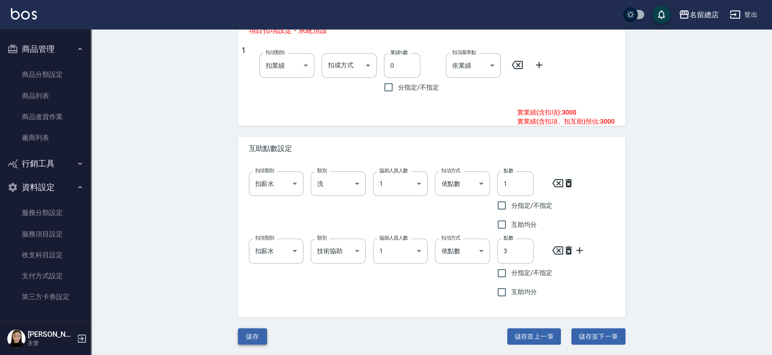
type input "仙杜瑞拉 髮鍍膜"
click at [248, 337] on button "儲存" at bounding box center [252, 336] width 29 height 17
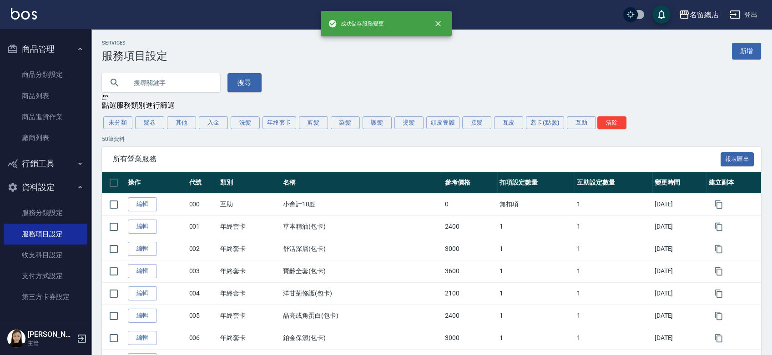
click at [138, 89] on input "text" at bounding box center [170, 82] width 86 height 25
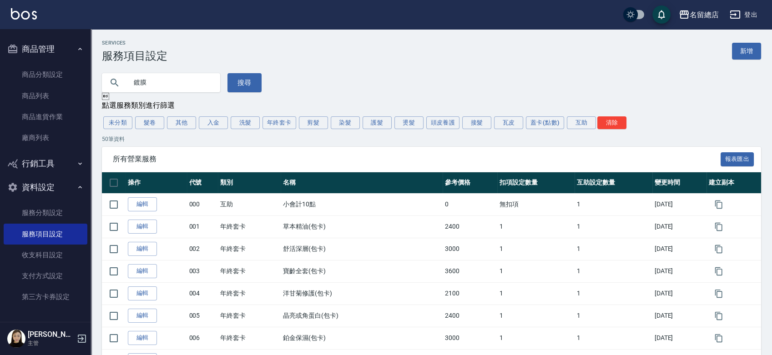
type input "鍍膜"
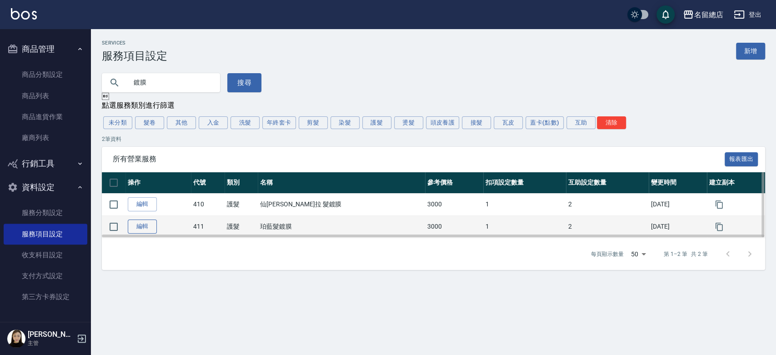
click at [143, 228] on link "編輯" at bounding box center [142, 227] width 29 height 14
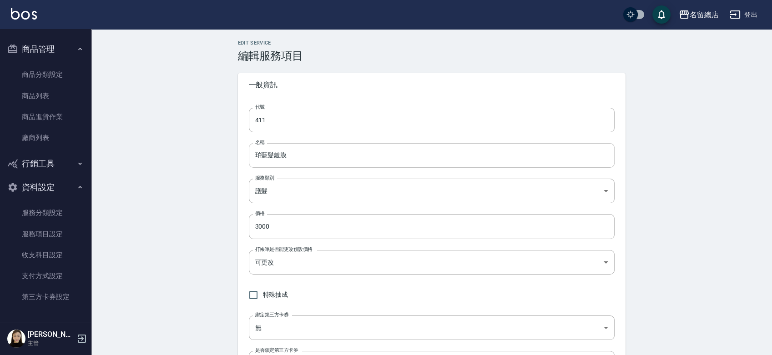
click at [267, 154] on input "珀藍髮鍍膜" at bounding box center [432, 155] width 366 height 25
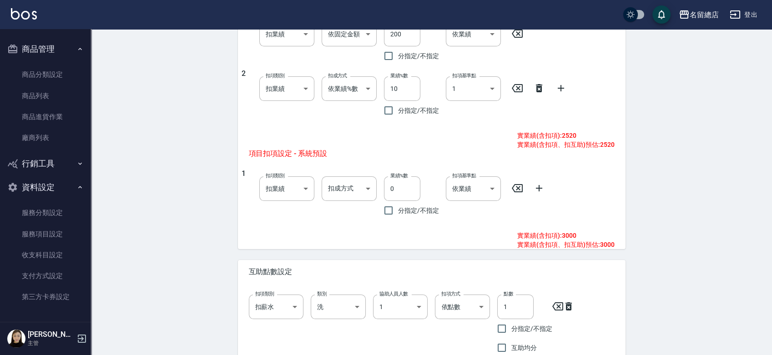
scroll to position [544, 0]
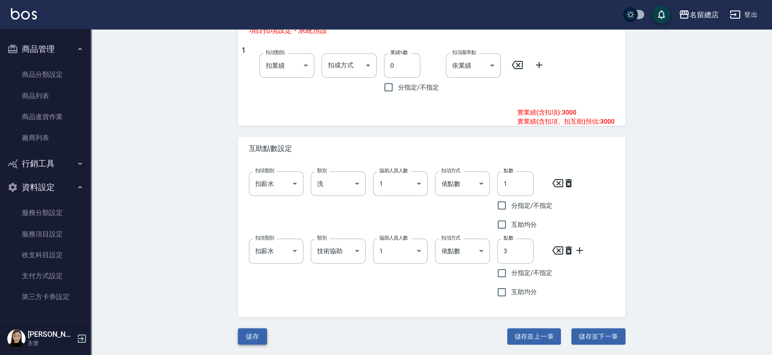
type input "珀藍 髮鍍膜"
click at [251, 335] on button "儲存" at bounding box center [252, 336] width 29 height 17
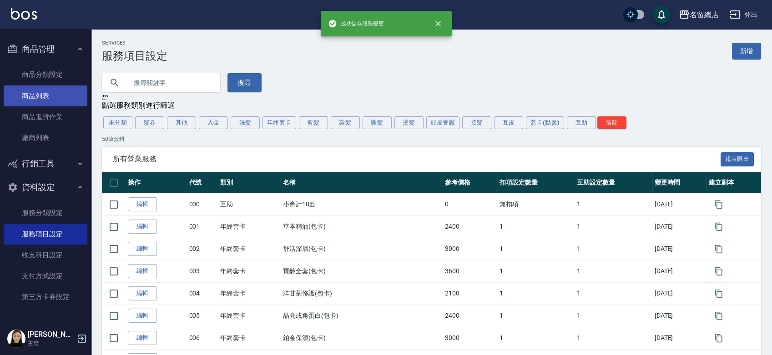
click at [42, 95] on link "商品列表" at bounding box center [46, 96] width 84 height 21
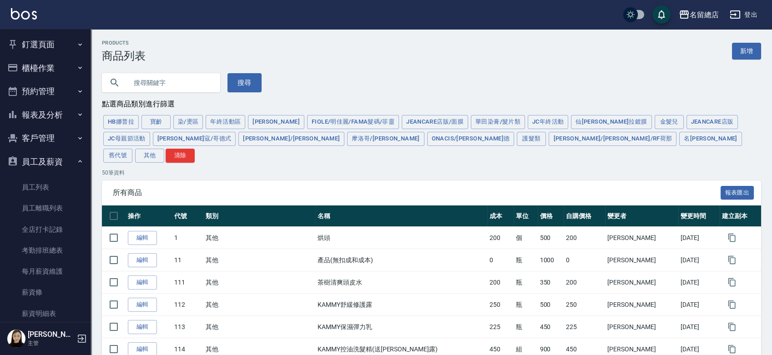
click at [30, 39] on button "釘選頁面" at bounding box center [46, 45] width 84 height 24
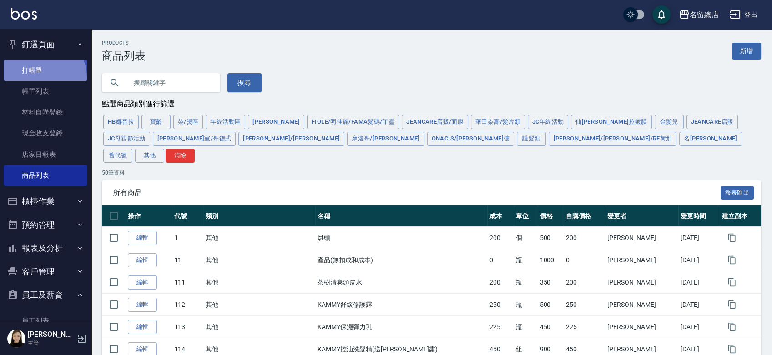
click at [40, 77] on link "打帳單" at bounding box center [46, 70] width 84 height 21
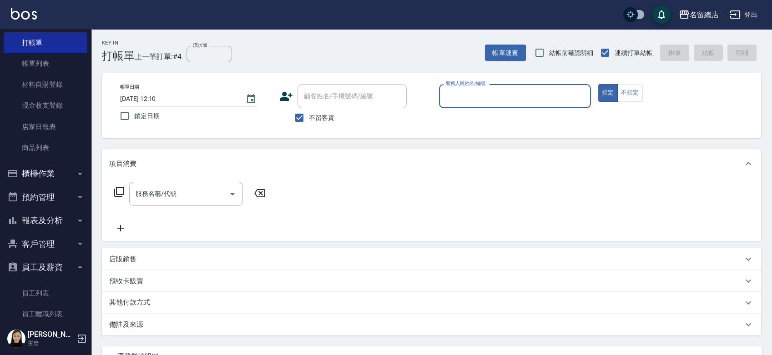
scroll to position [101, 0]
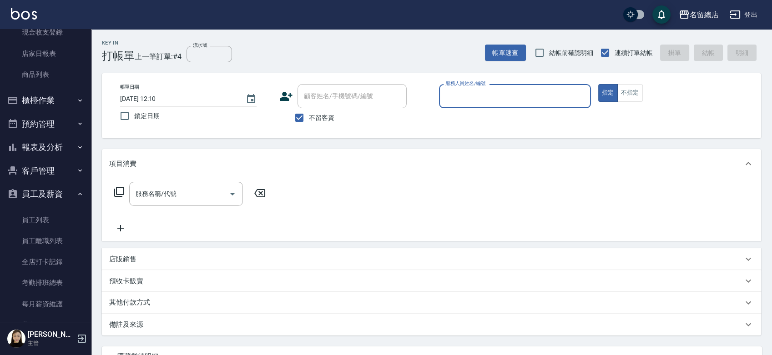
click at [41, 203] on button "員工及薪資" at bounding box center [46, 194] width 84 height 24
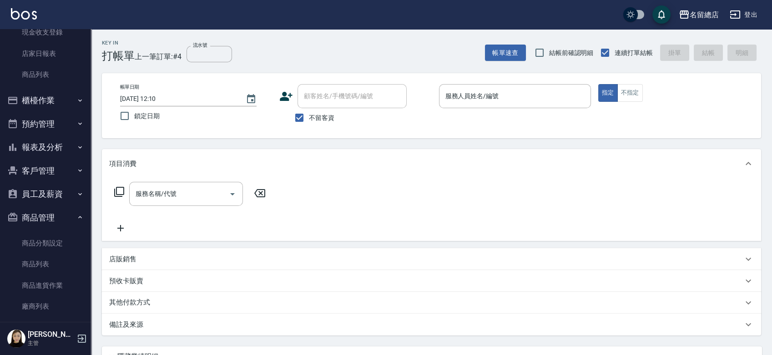
click at [37, 196] on button "員工及薪資" at bounding box center [46, 194] width 84 height 24
click at [41, 223] on link "員工列表" at bounding box center [46, 220] width 84 height 21
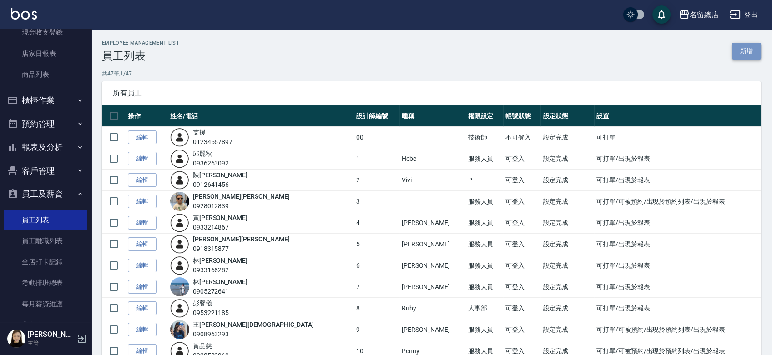
click at [743, 53] on link "新增" at bounding box center [746, 51] width 29 height 17
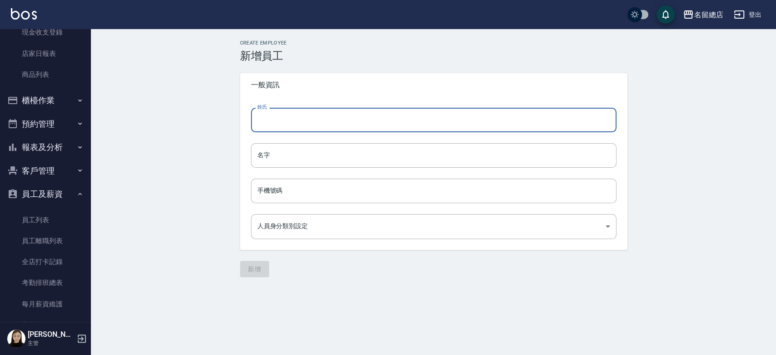
click at [300, 119] on input "姓氏" at bounding box center [434, 120] width 366 height 25
type input "謝"
click at [298, 151] on input "名字" at bounding box center [434, 155] width 366 height 25
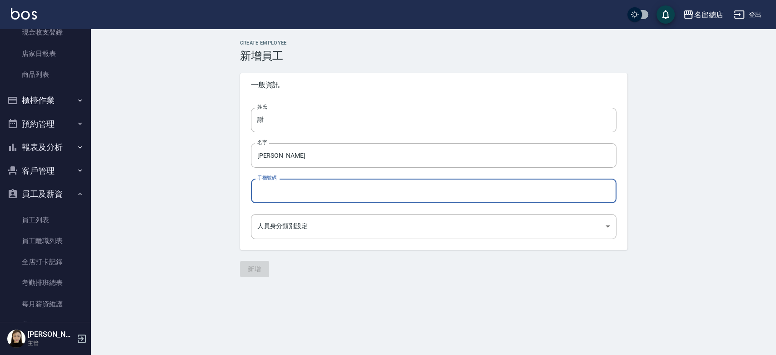
click at [292, 199] on input "手機號碼" at bounding box center [434, 191] width 366 height 25
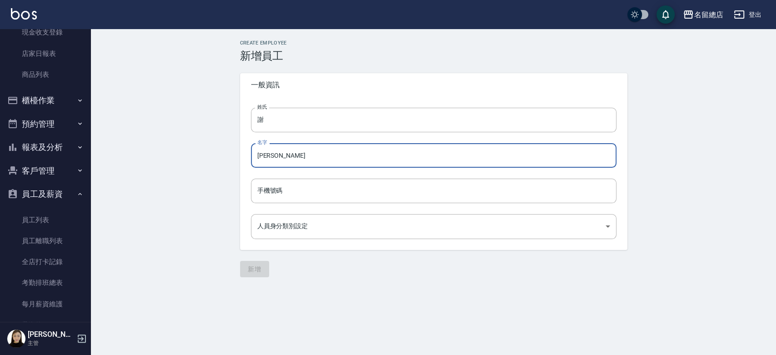
click at [301, 150] on input "曉晴" at bounding box center [434, 155] width 366 height 25
type input "曉晴(晨曦)"
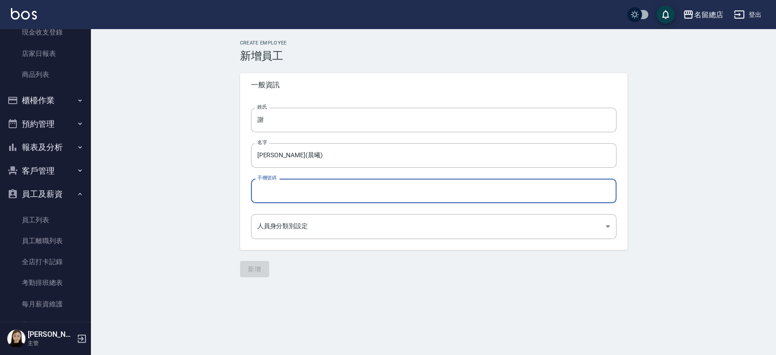
click at [347, 189] on input "手機號碼" at bounding box center [434, 191] width 366 height 25
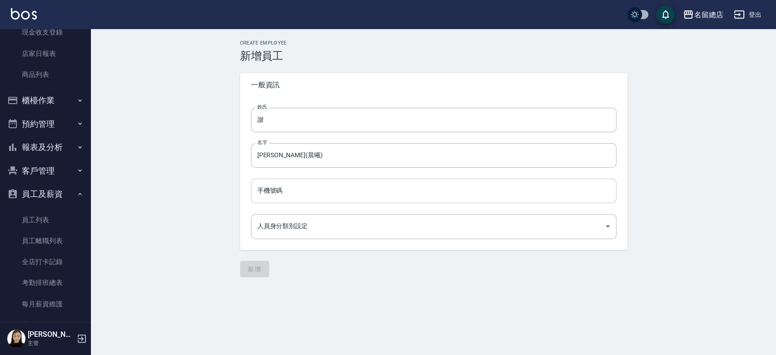
click at [318, 196] on input "手機號碼" at bounding box center [434, 191] width 366 height 25
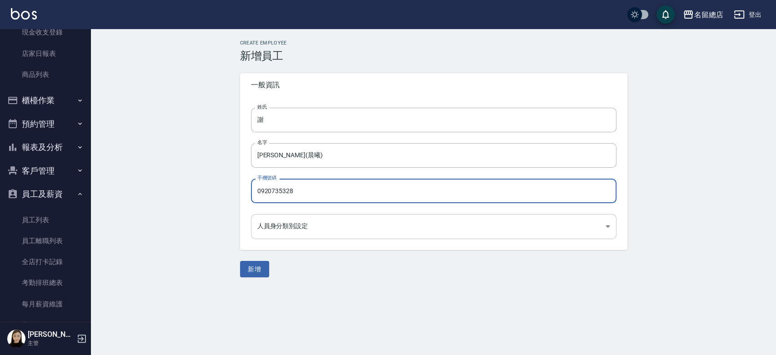
type input "0920735328"
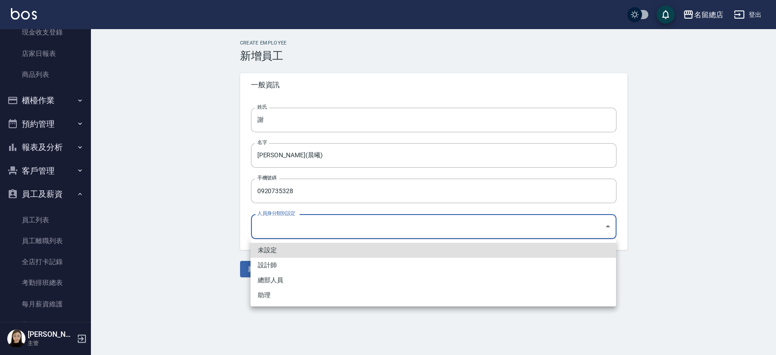
click at [313, 223] on body "名留總店 登出 釘選頁面 打帳單 帳單列表 材料自購登錄 現金收支登錄 店家日報表 商品列表 櫃檯作業 打帳單 帳單列表 掛單列表 營業儀表板 現金收支登錄 …" at bounding box center [388, 177] width 776 height 355
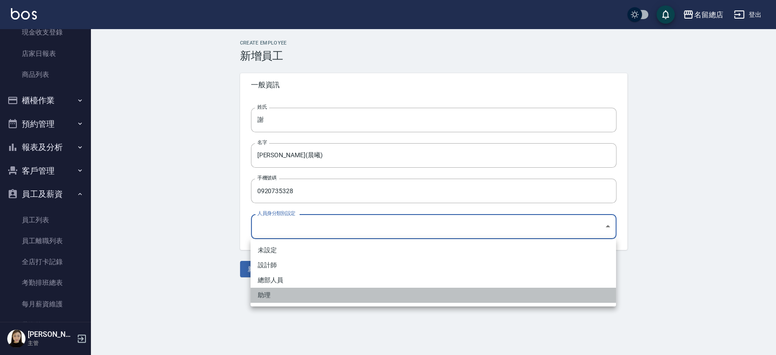
click at [267, 293] on li "助理" at bounding box center [434, 295] width 366 height 15
type input "66e01cdd-b809-4fab-903f-69afcb1994f6"
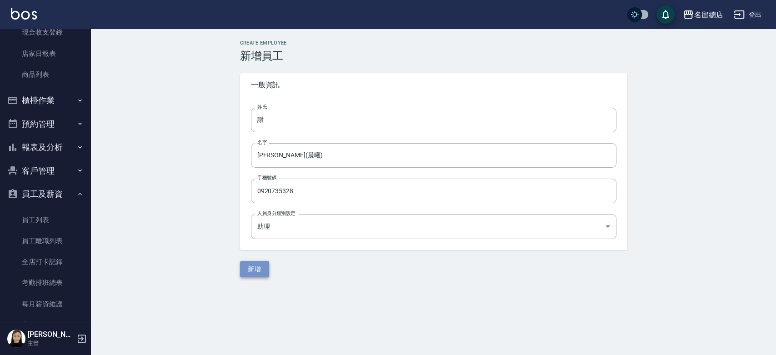
click at [261, 269] on button "新增" at bounding box center [254, 269] width 29 height 17
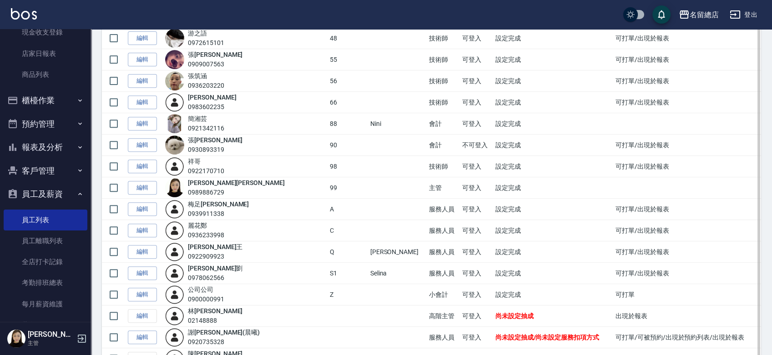
scroll to position [830, 0]
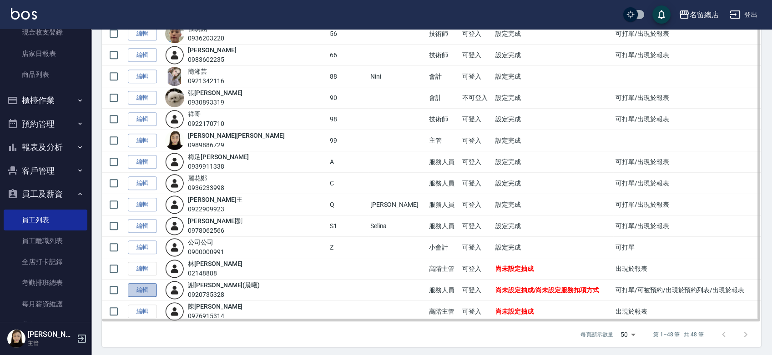
click at [145, 290] on link "編輯" at bounding box center [142, 290] width 29 height 14
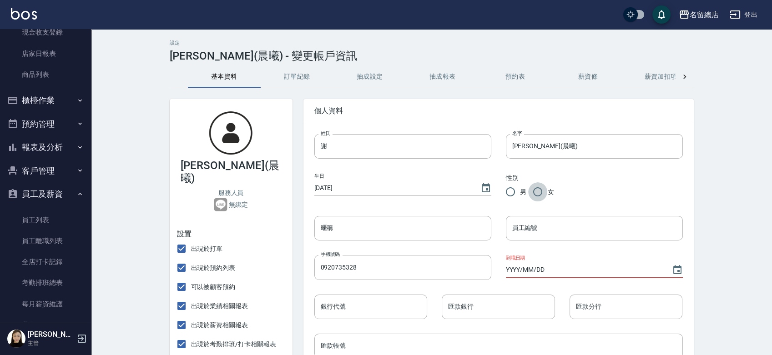
click at [541, 191] on input "女" at bounding box center [537, 191] width 19 height 19
radio input "true"
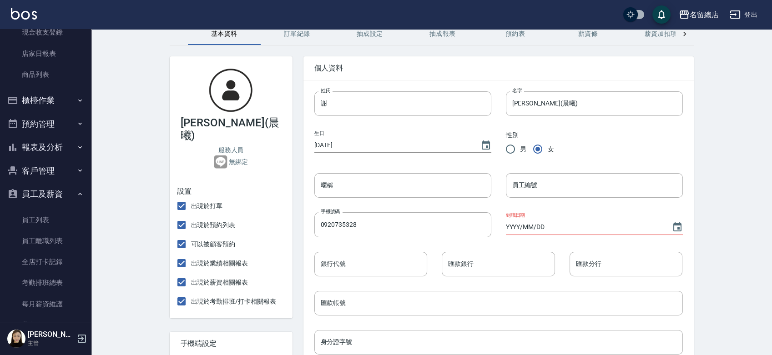
scroll to position [101, 0]
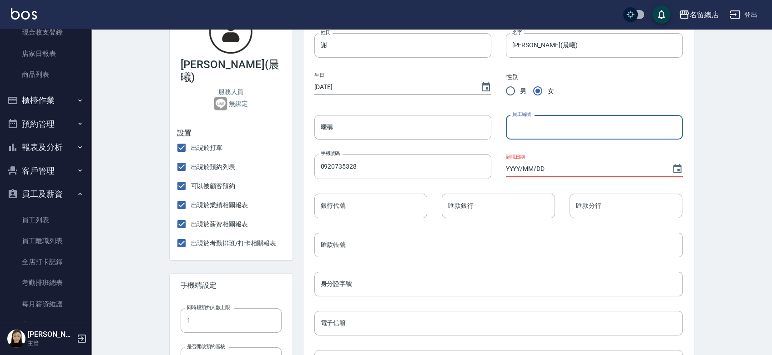
click at [564, 132] on input "員工編號" at bounding box center [594, 127] width 177 height 25
type input "53"
click at [382, 137] on input "暱稱" at bounding box center [402, 127] width 177 height 25
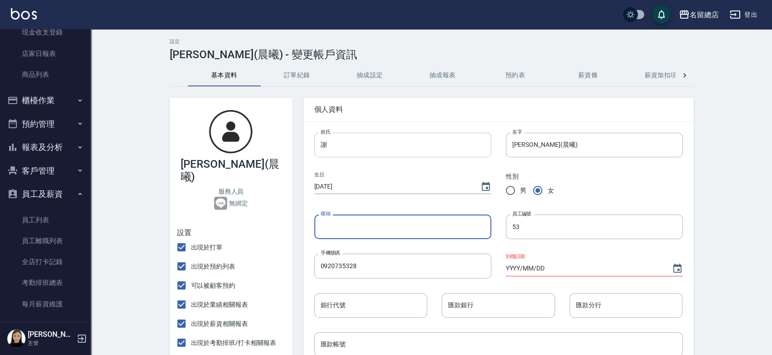
scroll to position [0, 0]
click at [535, 147] on input "曉晴(晨曦)" at bounding box center [594, 146] width 177 height 25
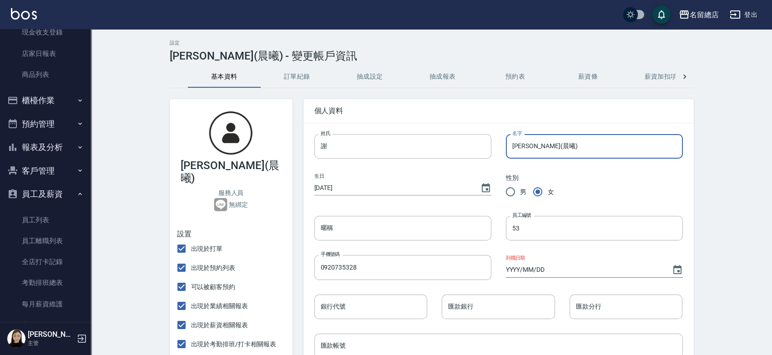
drag, startPoint x: 525, startPoint y: 146, endPoint x: 544, endPoint y: 146, distance: 18.7
click at [544, 146] on input "曉晴(晨曦)" at bounding box center [594, 146] width 177 height 25
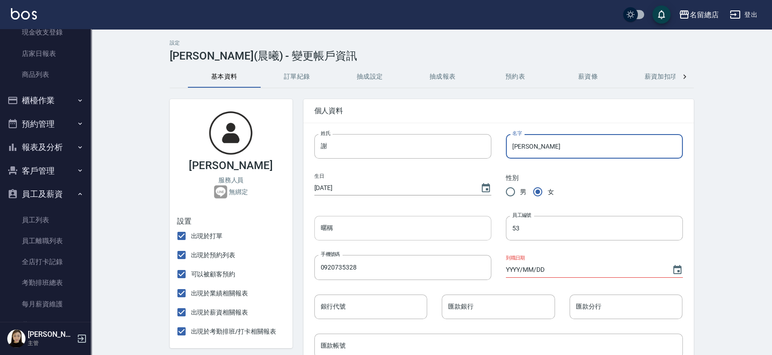
type input "曉晴"
click at [356, 234] on input "暱稱" at bounding box center [402, 228] width 177 height 25
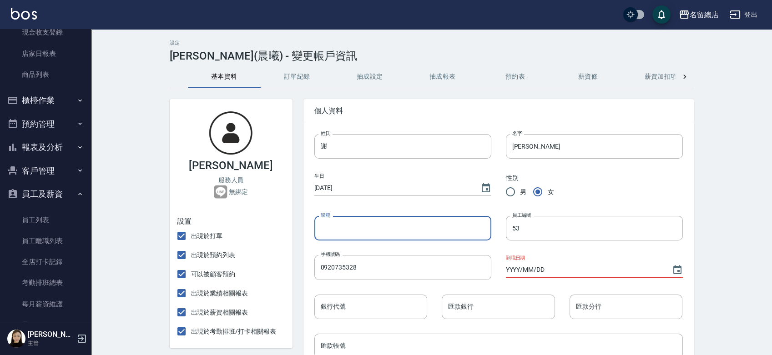
paste input "(晨曦)"
click at [322, 230] on input "(晨曦" at bounding box center [402, 228] width 177 height 25
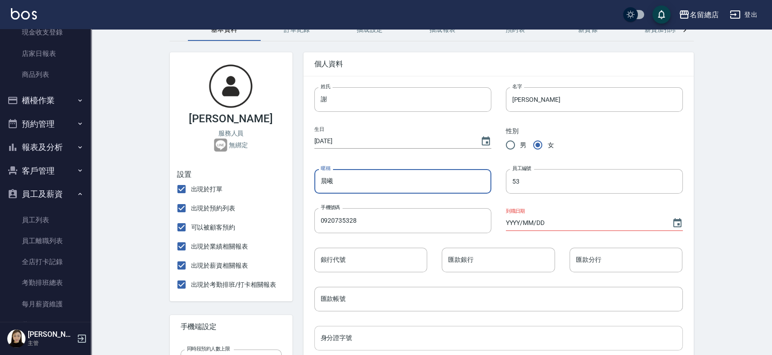
scroll to position [101, 0]
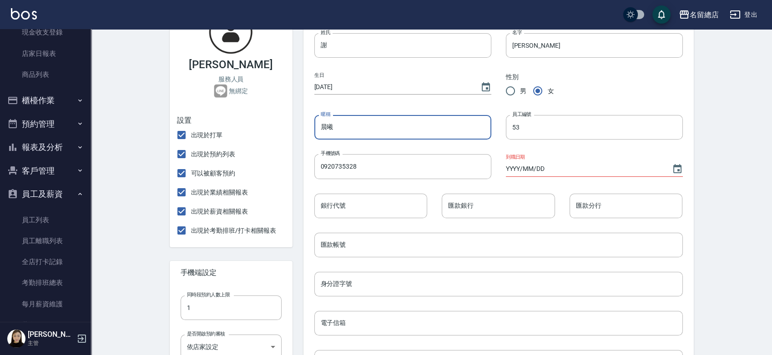
type input "晨曦"
click at [540, 171] on input "YYYY/MM/DD" at bounding box center [584, 168] width 157 height 15
click at [509, 170] on input "YYYY/MM/DD" at bounding box center [584, 168] width 157 height 15
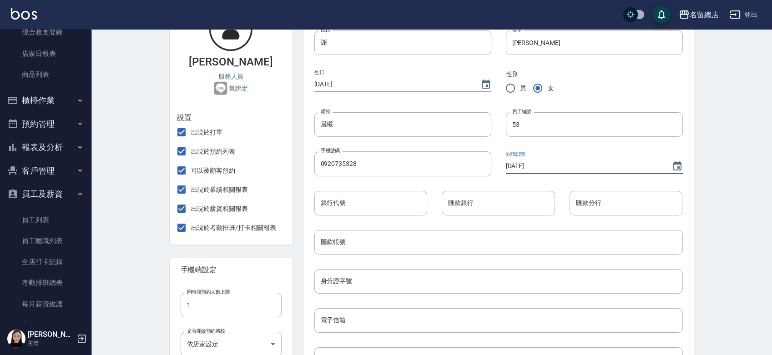
scroll to position [151, 0]
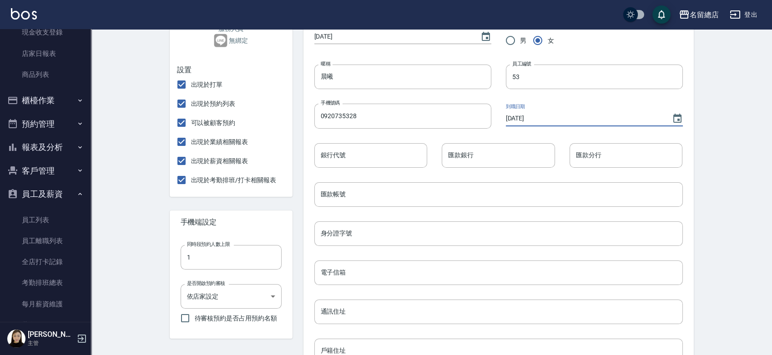
type input "2025/08/26"
click at [342, 232] on input "身分證字號" at bounding box center [498, 233] width 368 height 25
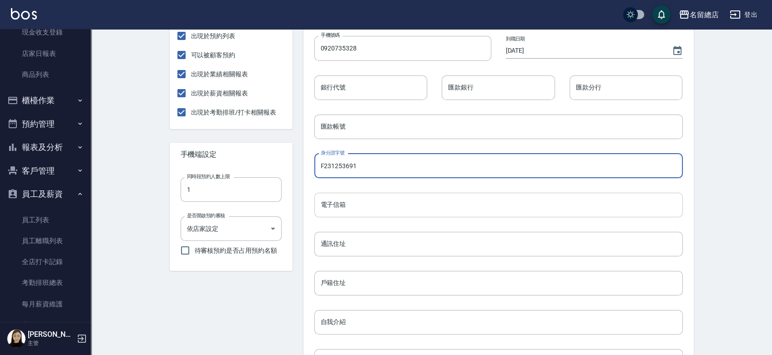
scroll to position [303, 0]
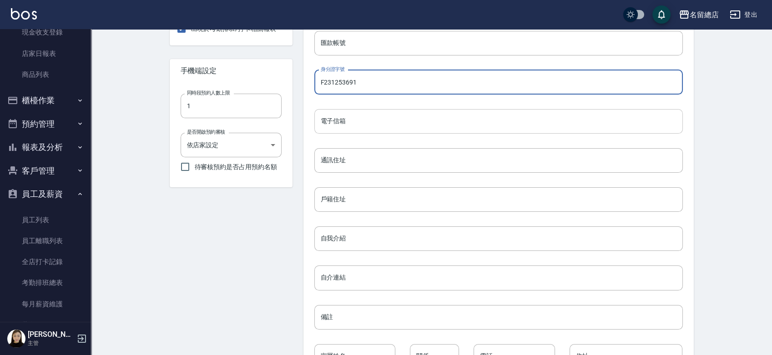
type input "F231253691"
click at [412, 113] on input "電子信箱" at bounding box center [498, 121] width 368 height 25
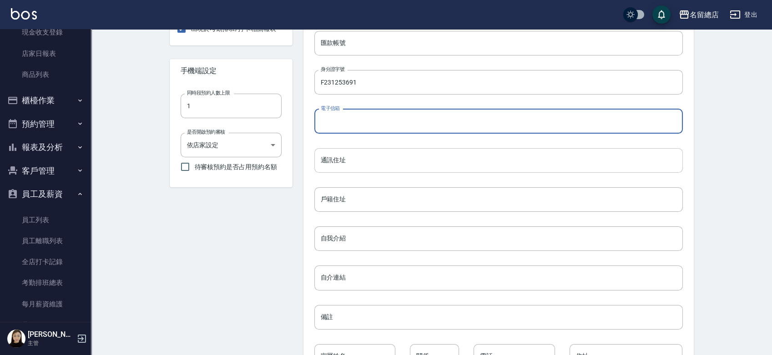
click at [339, 162] on input "通訊住址" at bounding box center [498, 160] width 368 height 25
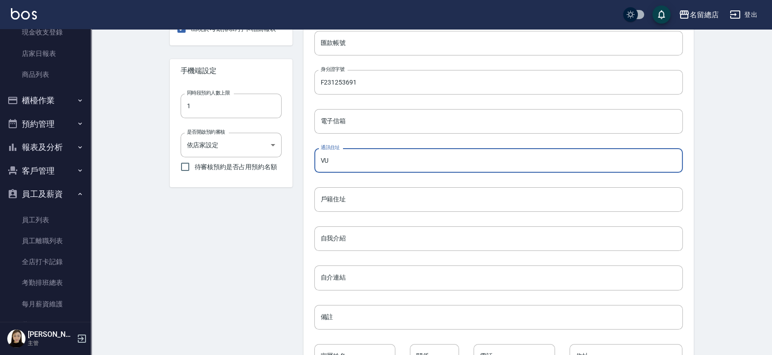
type input "V"
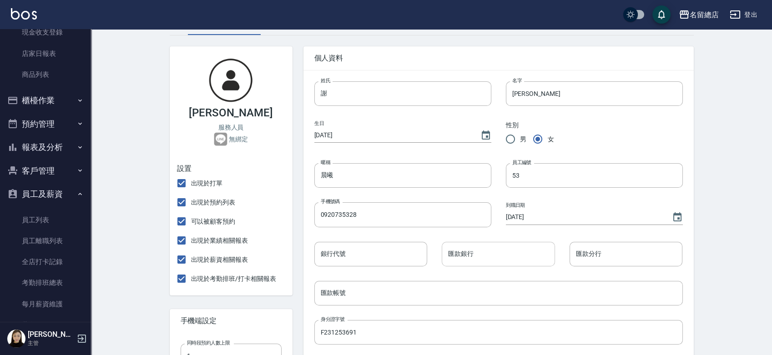
scroll to position [50, 0]
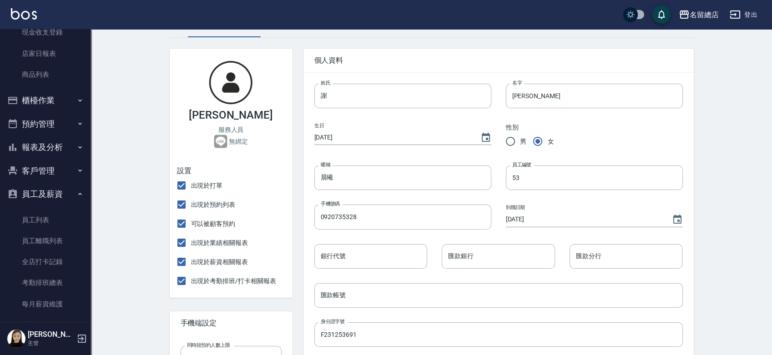
click at [367, 132] on input "1970/01/01" at bounding box center [392, 137] width 157 height 15
click at [354, 138] on input "2007/01/01" at bounding box center [392, 137] width 157 height 15
click at [364, 140] on input "2007/01/01" at bounding box center [392, 137] width 157 height 15
click at [350, 136] on input "2007/01/01" at bounding box center [392, 137] width 157 height 15
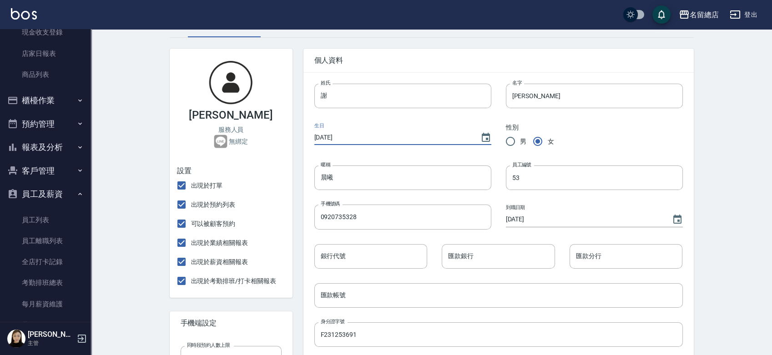
type input "2007/01/17"
click at [622, 132] on div "性別 男 女" at bounding box center [586, 129] width 191 height 43
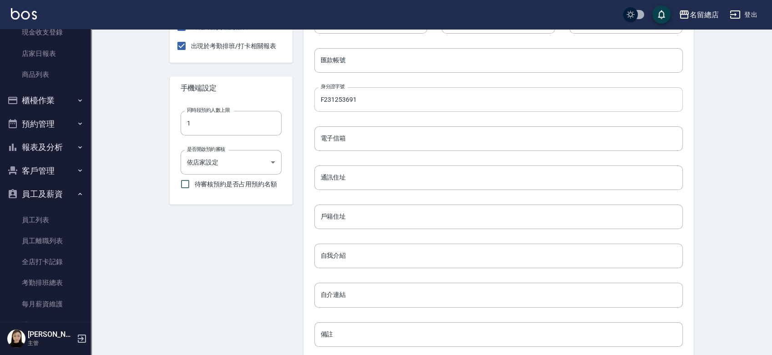
scroll to position [218, 0]
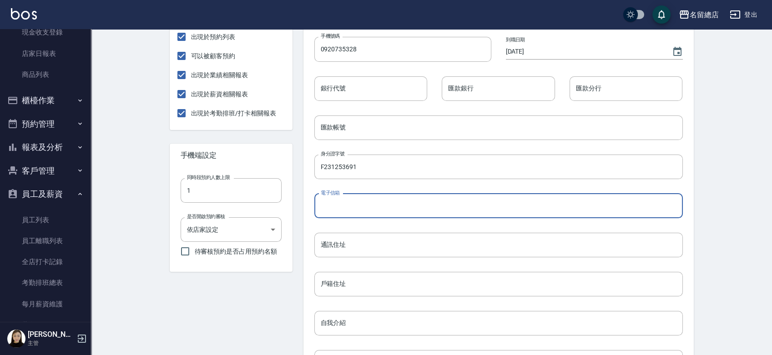
click at [349, 207] on input "電子信箱" at bounding box center [498, 206] width 368 height 25
type input "I"
type input "ivyhsieh5288520@gmail.com"
click at [384, 236] on input "通訊住址" at bounding box center [498, 245] width 368 height 25
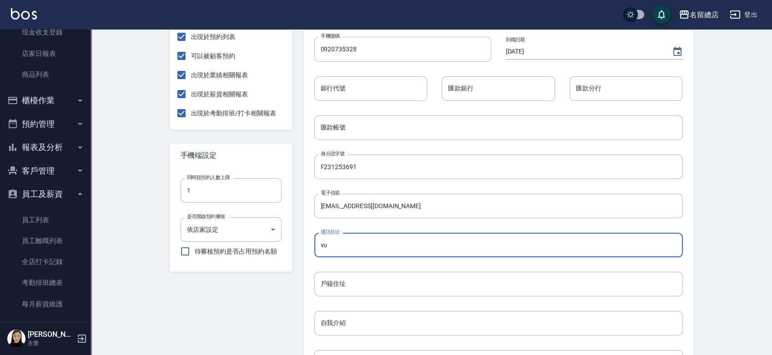
type input "v"
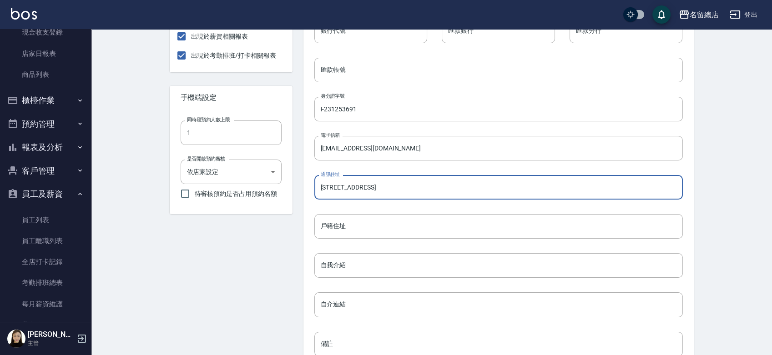
scroll to position [370, 0]
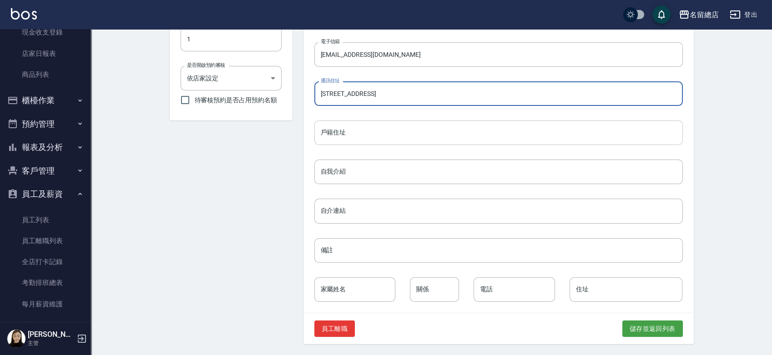
type input "新店區莒光路36號10樓"
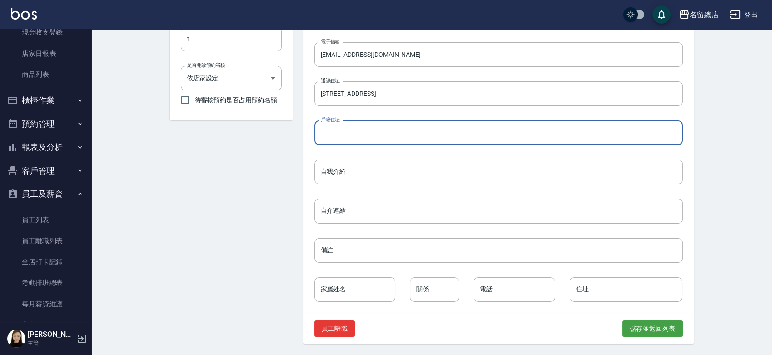
click at [406, 132] on input "戶籍住址" at bounding box center [498, 133] width 368 height 25
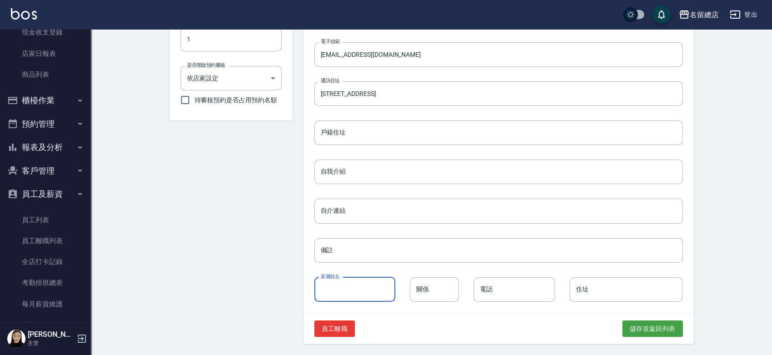
click at [381, 294] on input "家屬姓名" at bounding box center [354, 289] width 81 height 25
type input "王秋鳳"
click at [430, 285] on input "關係" at bounding box center [434, 289] width 49 height 25
type input "母"
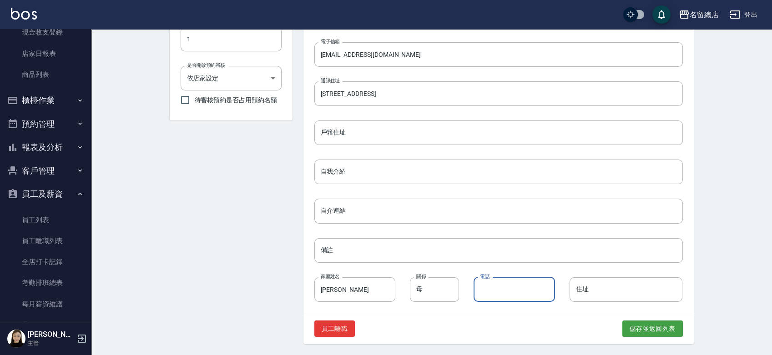
click at [488, 294] on input "電話" at bounding box center [513, 289] width 81 height 25
type input "0965170915"
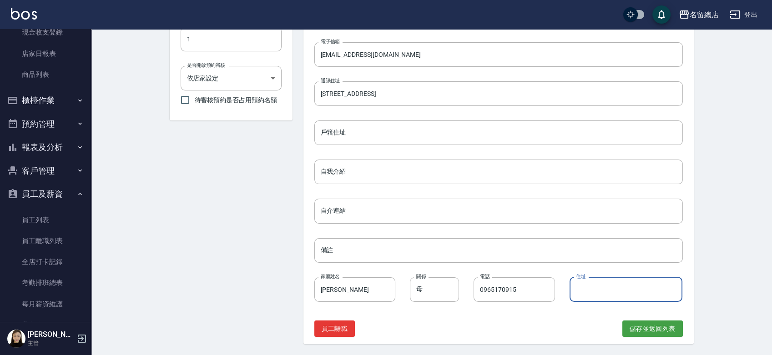
click at [584, 287] on input "住址" at bounding box center [625, 289] width 113 height 25
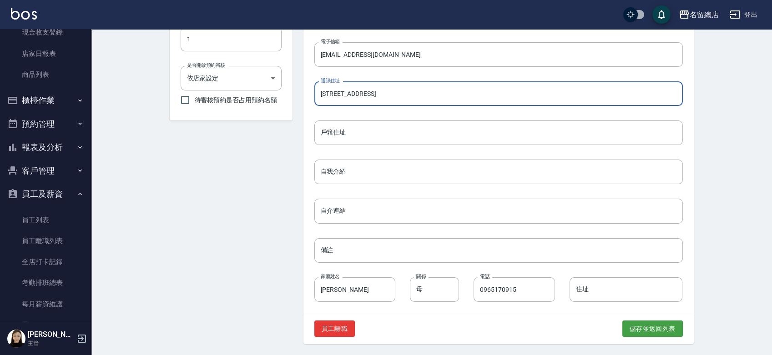
click at [406, 98] on input "新店區莒光路36號10樓" at bounding box center [498, 93] width 368 height 25
click at [611, 289] on input "住址" at bounding box center [625, 289] width 113 height 25
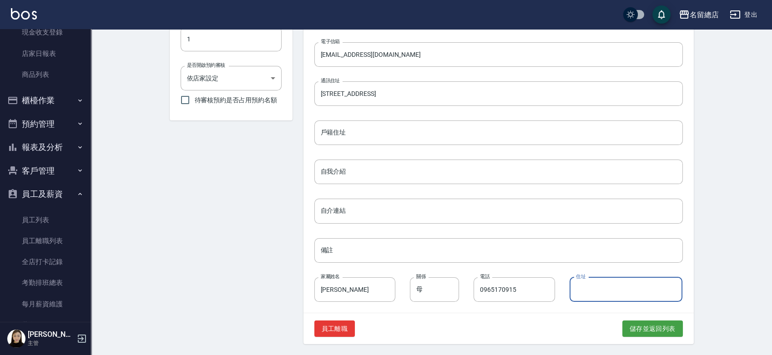
paste input "新店區莒光路36號10樓"
type input "新店區莒光路36號10樓"
click at [649, 334] on button "儲存並返回列表" at bounding box center [652, 329] width 60 height 17
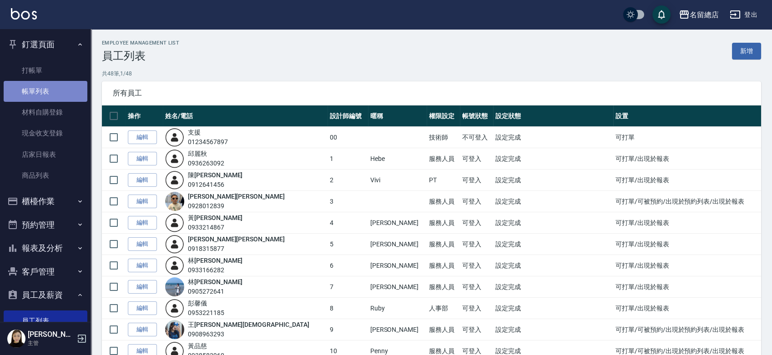
click at [47, 91] on link "帳單列表" at bounding box center [46, 91] width 84 height 21
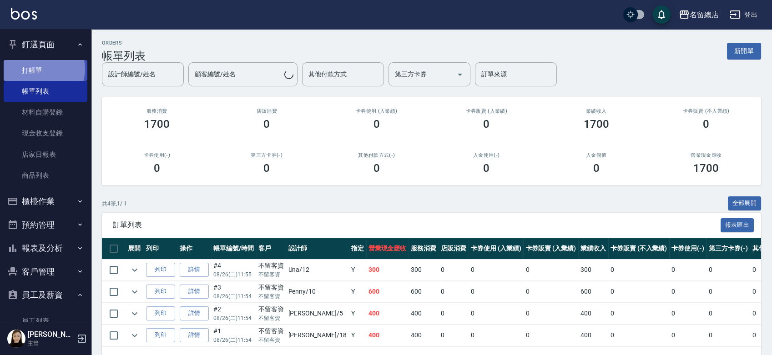
click at [42, 69] on link "打帳單" at bounding box center [46, 70] width 84 height 21
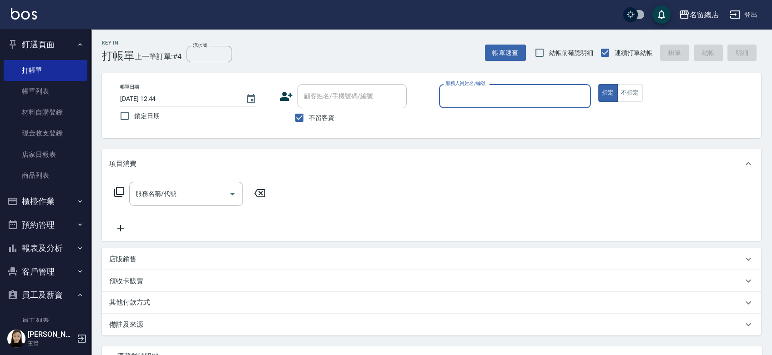
type input "0"
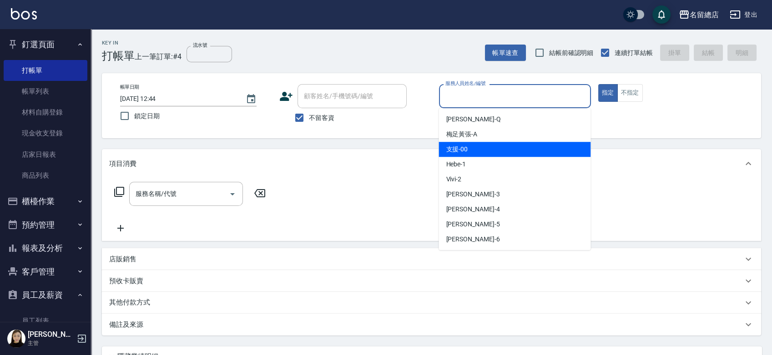
drag, startPoint x: 478, startPoint y: 149, endPoint x: 473, endPoint y: 151, distance: 5.2
click at [478, 149] on div "支援 -00" at bounding box center [514, 149] width 152 height 15
type input "支援-00"
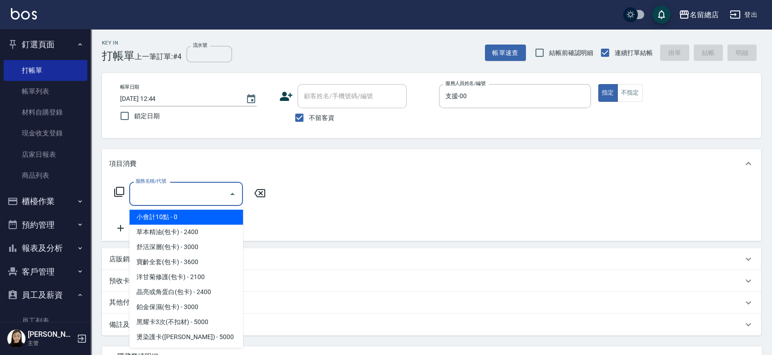
click at [179, 197] on input "服務名稱/代號" at bounding box center [179, 194] width 92 height 16
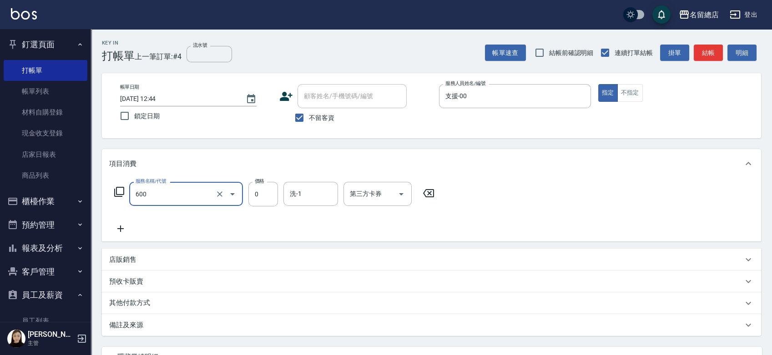
type input "洗髮(免費)(600)"
type input "53"
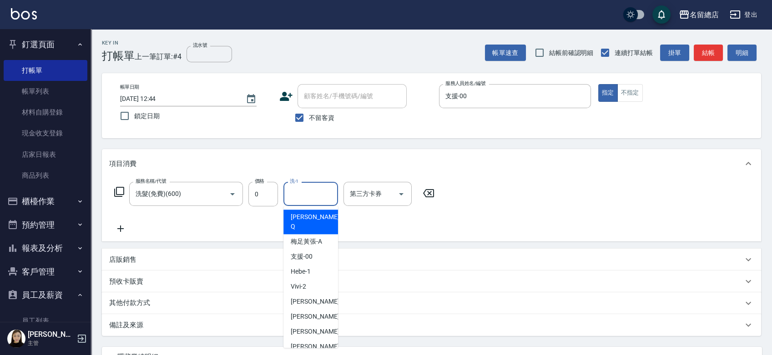
click at [310, 195] on input "洗-1" at bounding box center [310, 194] width 46 height 16
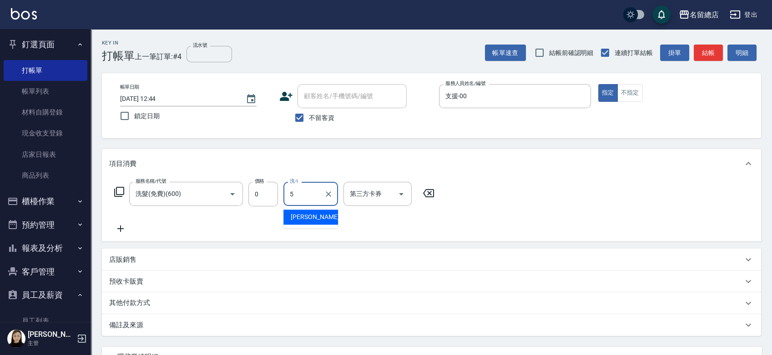
type input "53"
click at [326, 196] on icon "Clear" at bounding box center [328, 193] width 5 height 5
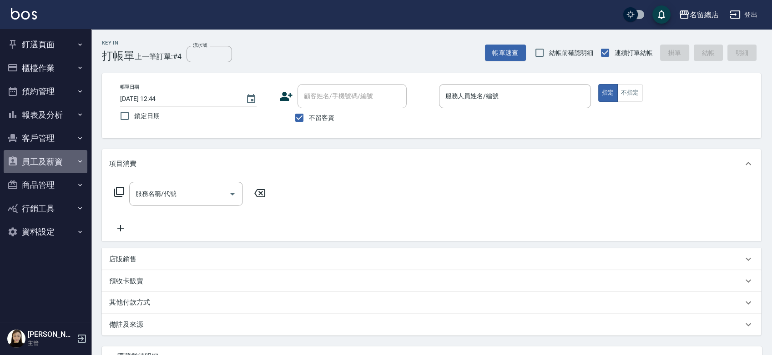
click at [42, 163] on button "員工及薪資" at bounding box center [46, 162] width 84 height 24
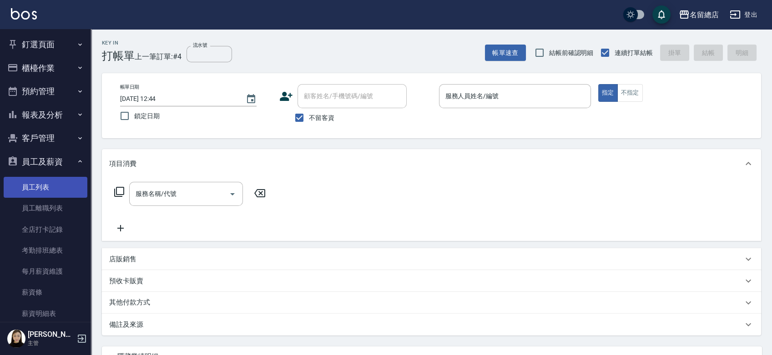
click at [41, 180] on link "員工列表" at bounding box center [46, 187] width 84 height 21
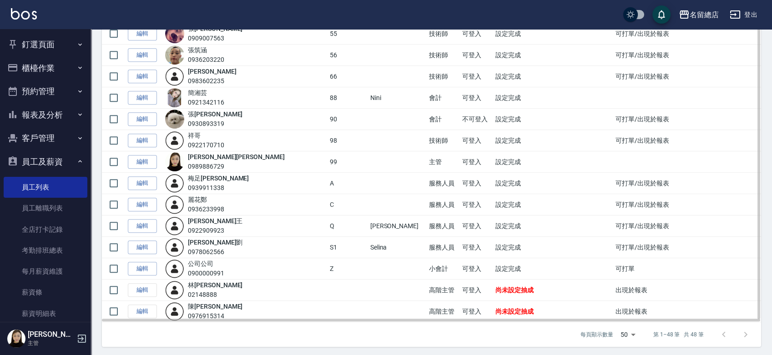
scroll to position [780, 0]
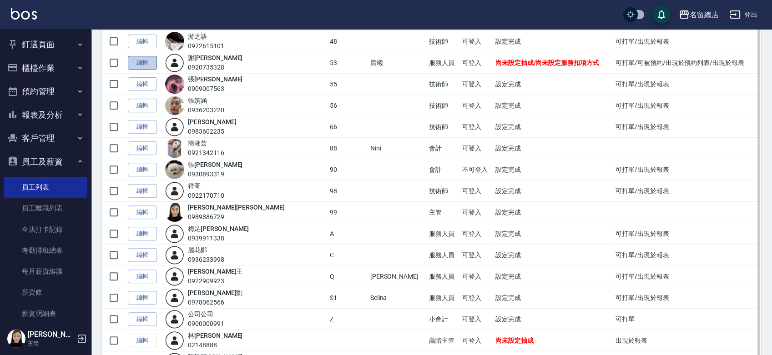
click at [150, 59] on link "編輯" at bounding box center [142, 63] width 29 height 14
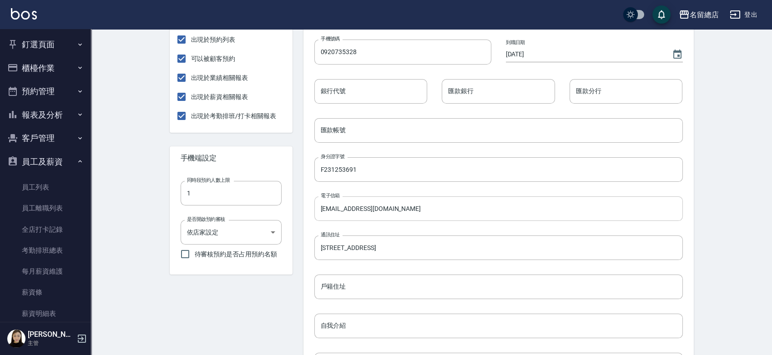
scroll to position [16, 0]
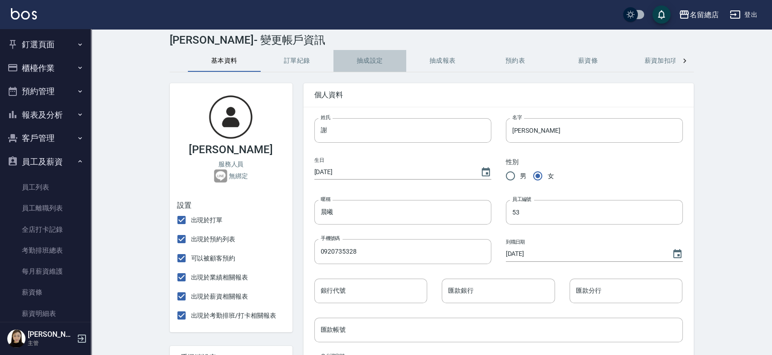
click at [384, 59] on button "抽成設定" at bounding box center [369, 61] width 73 height 22
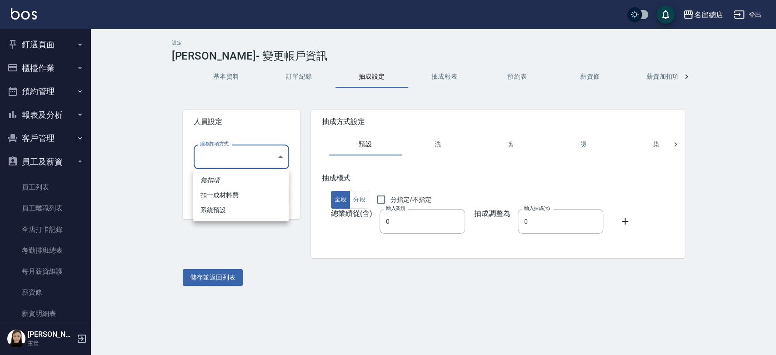
click at [254, 164] on body "名留總店 登出 釘選頁面 打帳單 帳單列表 材料自購登錄 現金收支登錄 店家日報表 商品列表 櫃檯作業 打帳單 帳單列表 掛單列表 營業儀表板 現金收支登錄 …" at bounding box center [388, 177] width 776 height 355
click at [237, 198] on li "扣一成材料費" at bounding box center [241, 195] width 96 height 15
type input "扣一成材料費"
click at [255, 156] on body "名留總店 登出 釘選頁面 打帳單 帳單列表 材料自購登錄 現金收支登錄 店家日報表 商品列表 櫃檯作業 打帳單 帳單列表 掛單列表 營業儀表板 現金收支登錄 …" at bounding box center [388, 177] width 776 height 355
click at [255, 196] on li "扣一成材料費" at bounding box center [241, 195] width 96 height 15
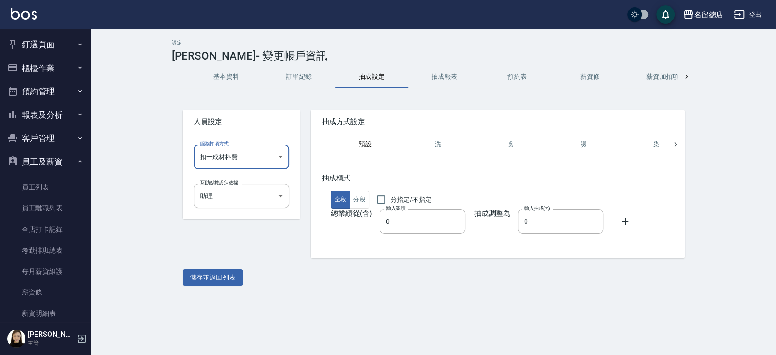
click at [443, 152] on button "洗" at bounding box center [438, 145] width 73 height 22
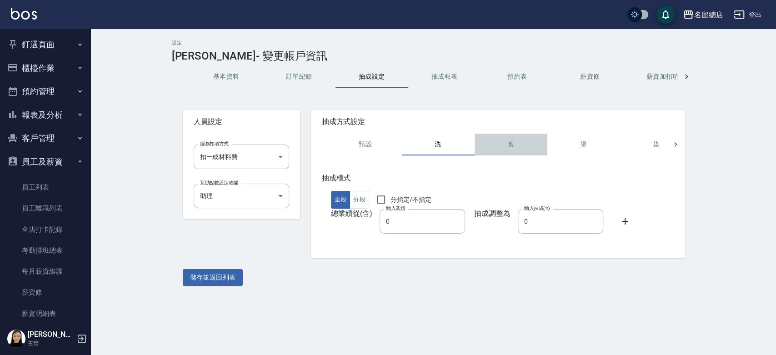
click at [513, 143] on button "剪" at bounding box center [511, 145] width 73 height 22
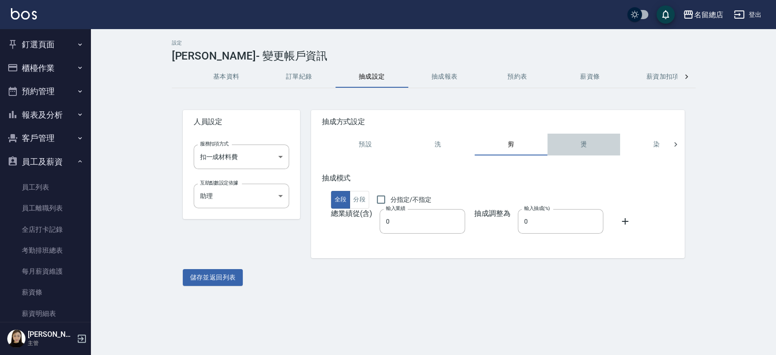
click at [566, 145] on button "燙" at bounding box center [584, 145] width 73 height 22
click at [448, 72] on button "抽成報表" at bounding box center [444, 77] width 73 height 22
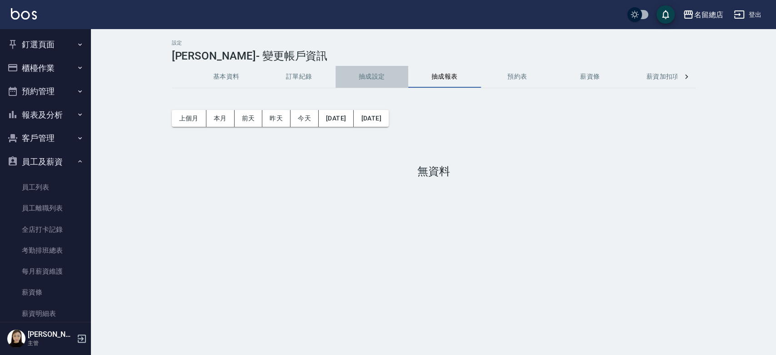
click at [380, 77] on button "抽成設定" at bounding box center [372, 77] width 73 height 22
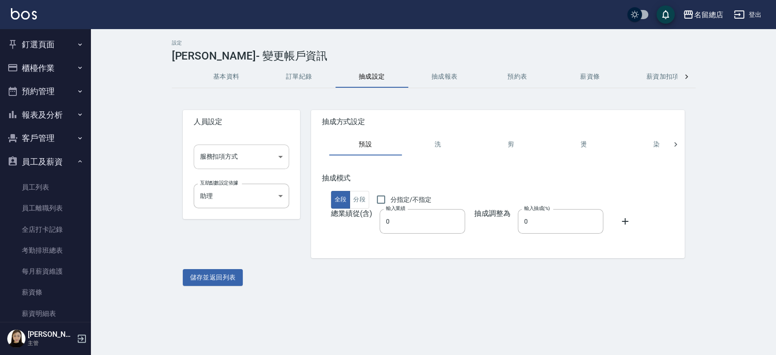
click at [252, 154] on body "名留總店 登出 釘選頁面 打帳單 帳單列表 材料自購登錄 現金收支登錄 店家日報表 商品列表 櫃檯作業 打帳單 帳單列表 掛單列表 營業儀表板 現金收支登錄 …" at bounding box center [388, 177] width 776 height 355
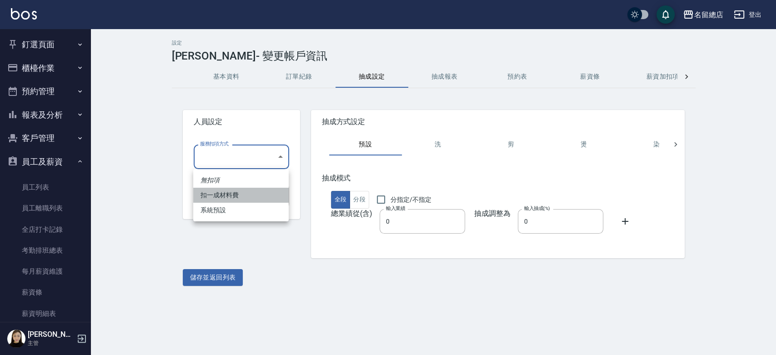
click at [230, 194] on li "扣一成材料費" at bounding box center [241, 195] width 96 height 15
type input "扣一成材料費"
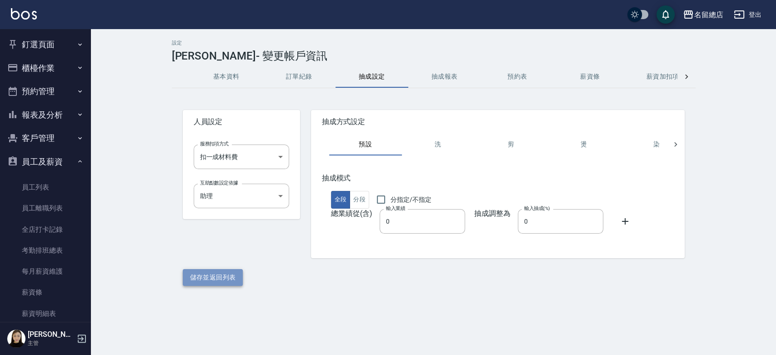
click at [209, 283] on button "儲存並返回列表" at bounding box center [213, 277] width 60 height 17
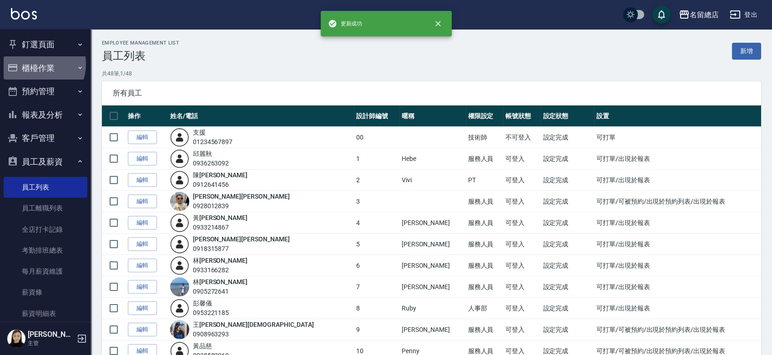
click at [34, 64] on button "櫃檯作業" at bounding box center [46, 68] width 84 height 24
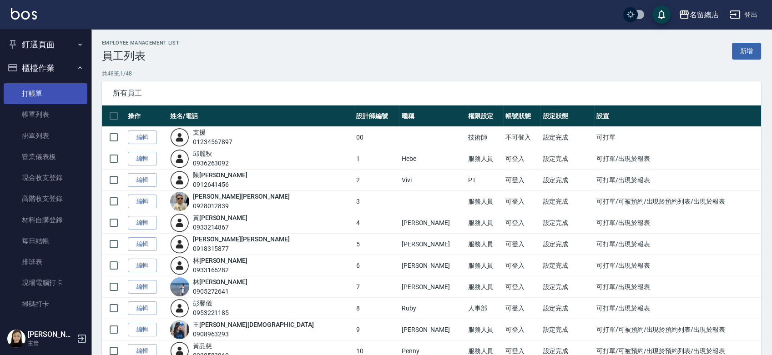
click at [44, 97] on link "打帳單" at bounding box center [46, 93] width 84 height 21
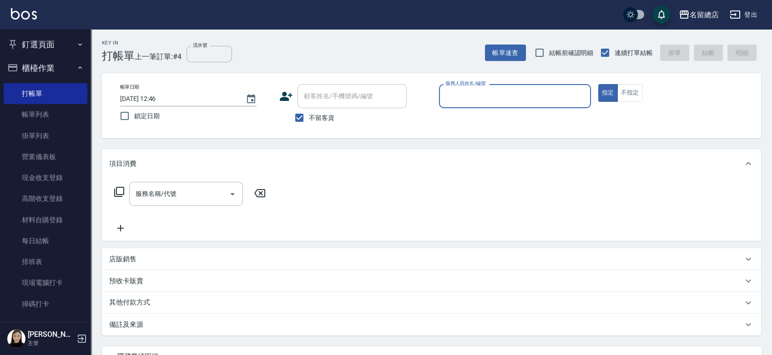
type input "0"
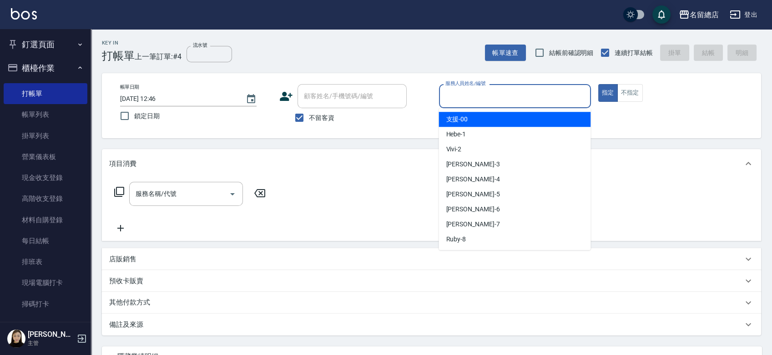
click at [453, 116] on span "支援 -00" at bounding box center [457, 120] width 22 height 10
type input "支援-00"
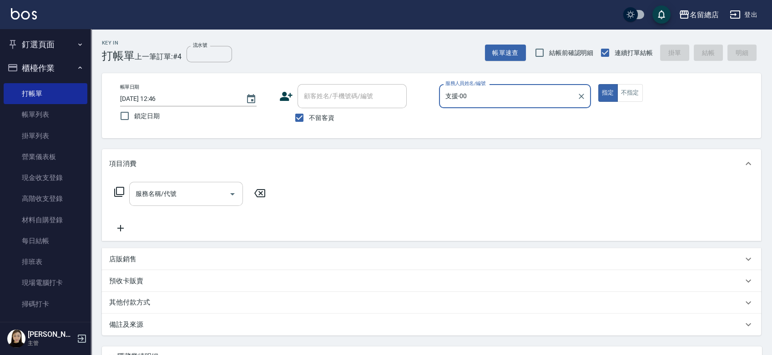
click at [155, 201] on div "服務名稱/代號" at bounding box center [186, 194] width 114 height 24
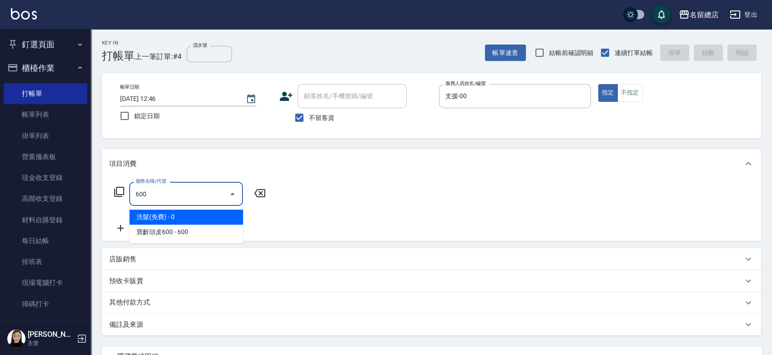
click at [211, 215] on span "洗髮(免費) - 0" at bounding box center [186, 217] width 114 height 15
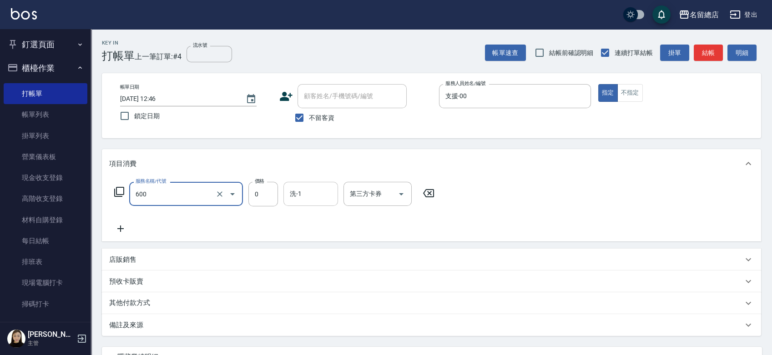
type input "洗髮(免費)(600)"
click at [300, 186] on input "洗-1" at bounding box center [310, 194] width 46 height 16
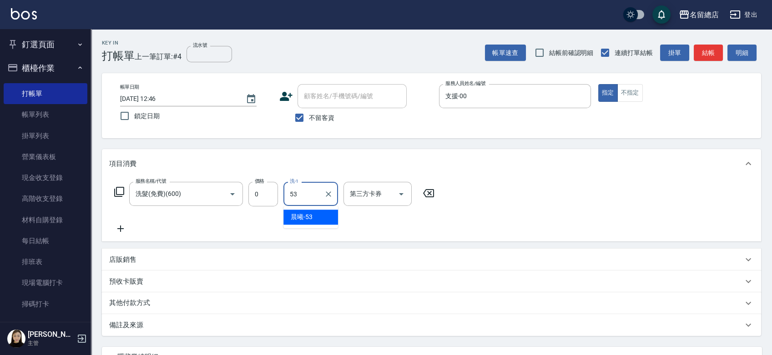
type input "晨曦-53"
